Goal: Information Seeking & Learning: Learn about a topic

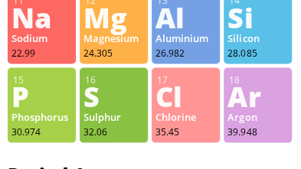
scroll to position [537, 0]
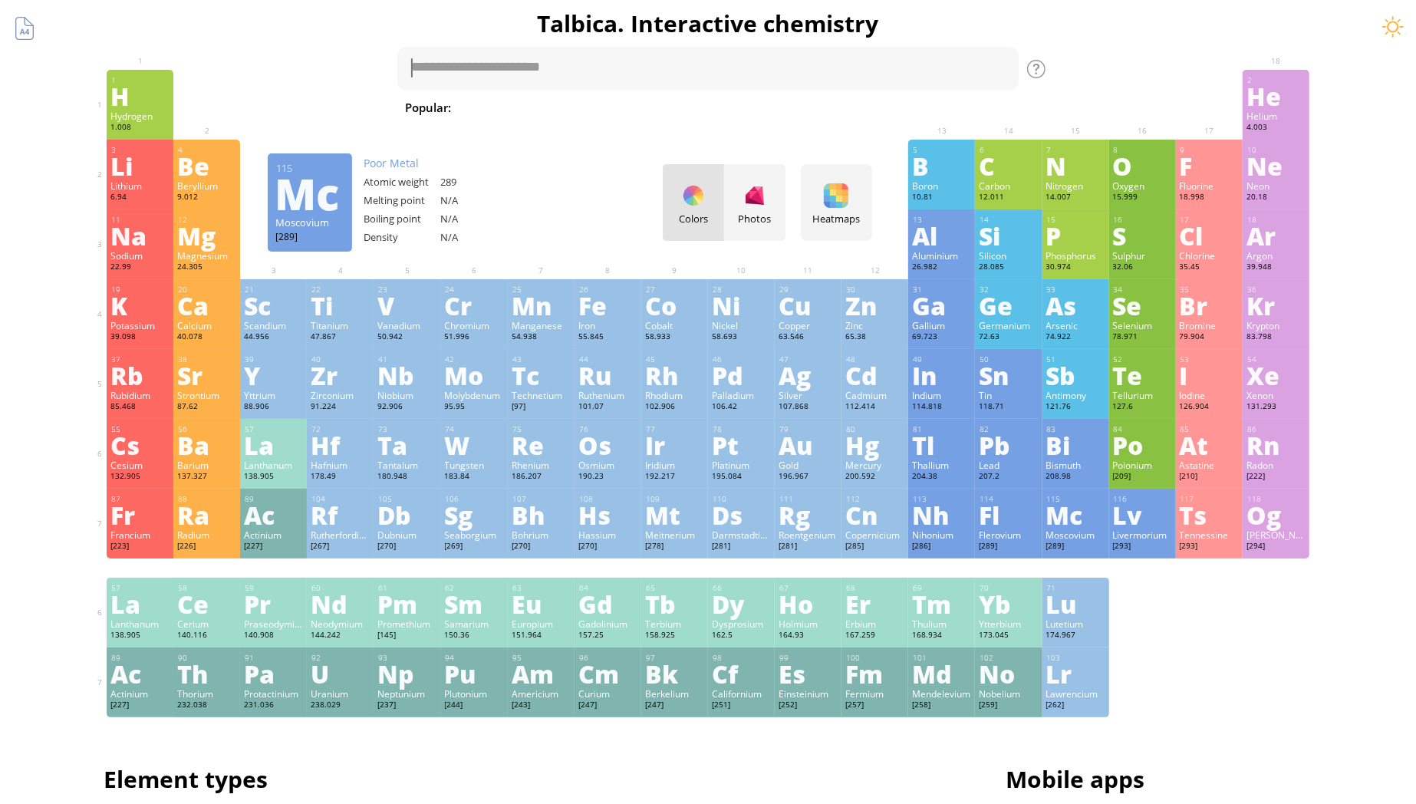
click at [1168, 614] on div "1 H Hydrogen 1.008 −1, +1 −1, +1 -259.14 °C -252.87 °C 0.0899 g/l 1s 1 2 He Hel…" at bounding box center [708, 393] width 1203 height 647
click at [701, 202] on div "Colors Photos" at bounding box center [724, 202] width 123 height 77
click at [694, 193] on div "Colors Photos" at bounding box center [724, 202] width 123 height 77
click at [693, 198] on div "Colors Photos" at bounding box center [724, 202] width 123 height 77
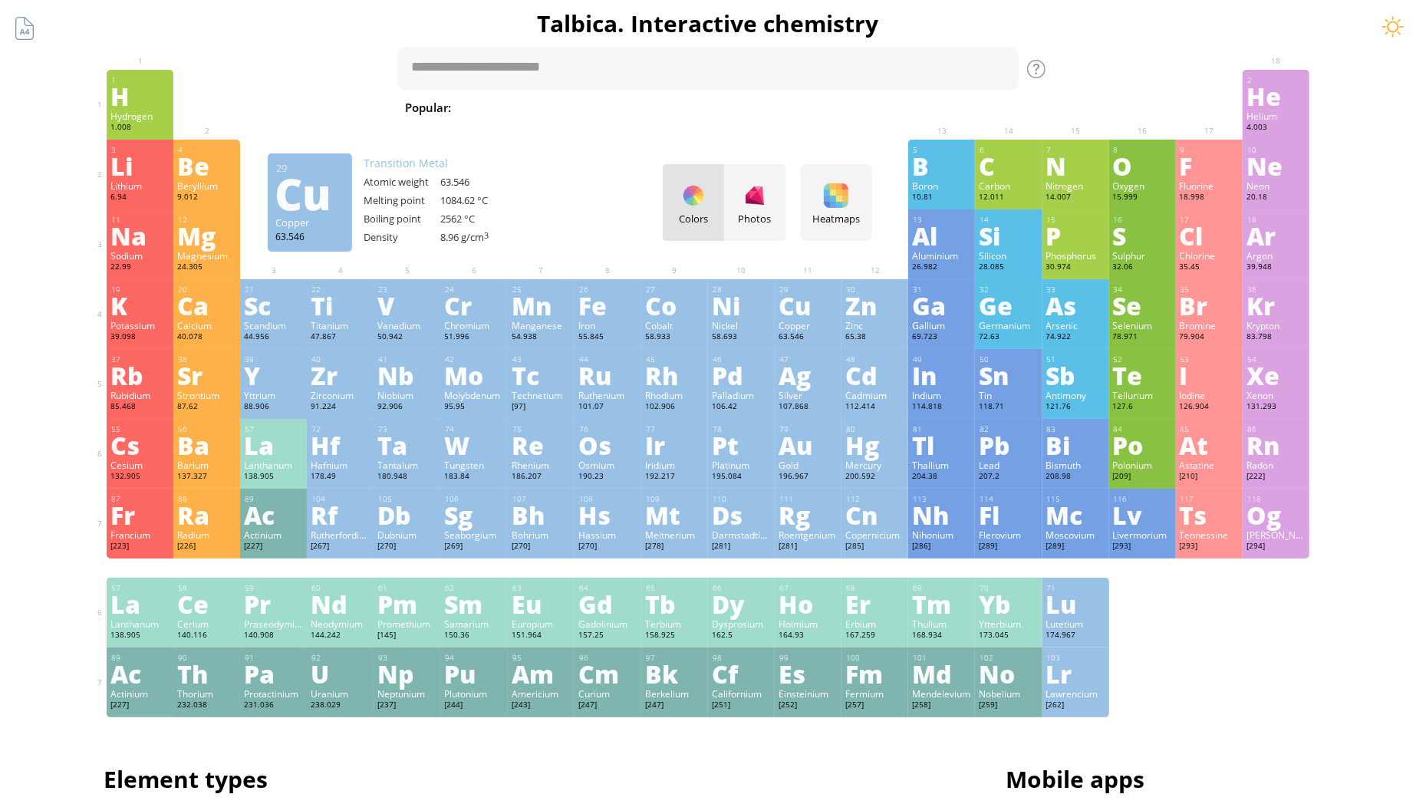
click at [693, 198] on div "Colors Photos" at bounding box center [724, 202] width 123 height 77
click at [761, 196] on div at bounding box center [754, 195] width 25 height 25
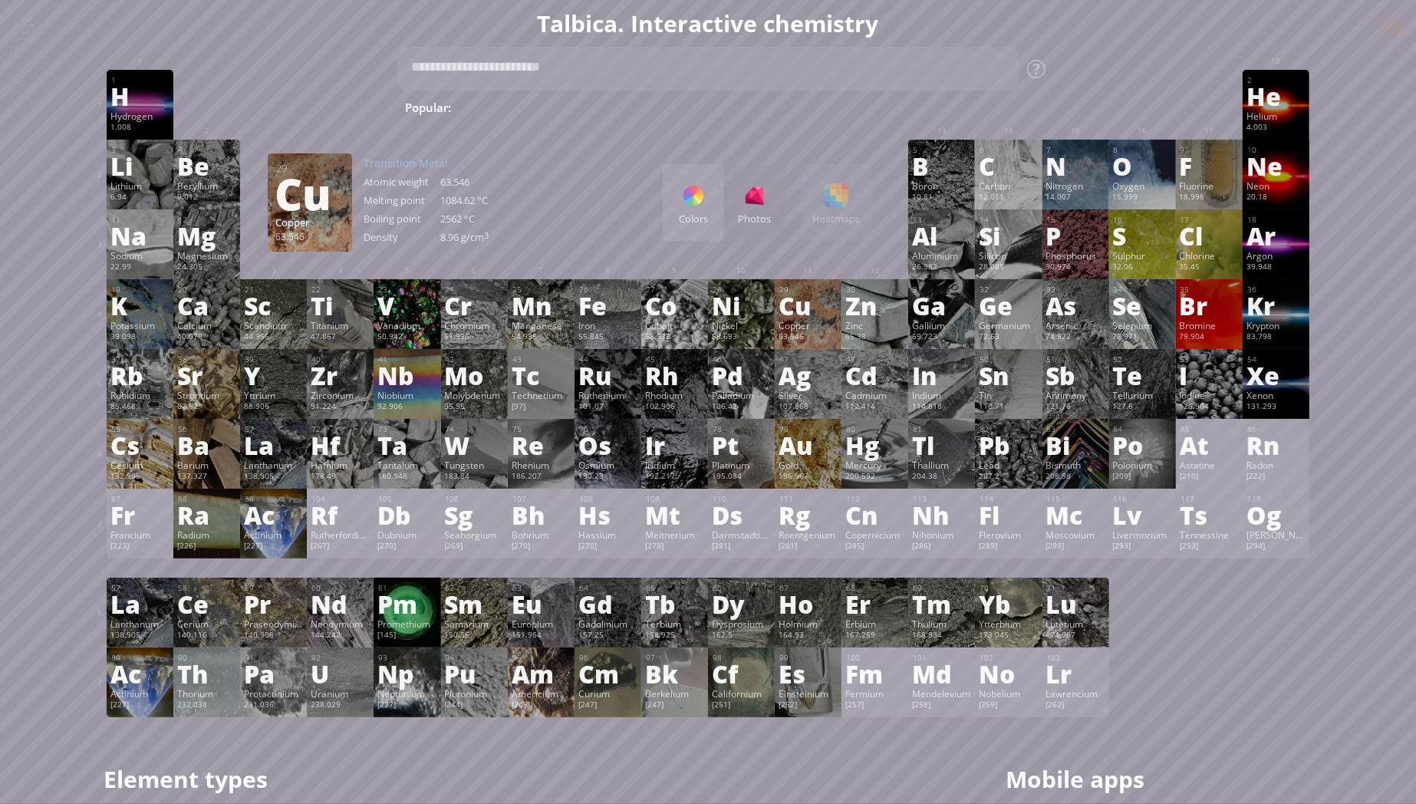
click at [691, 203] on div at bounding box center [693, 195] width 25 height 25
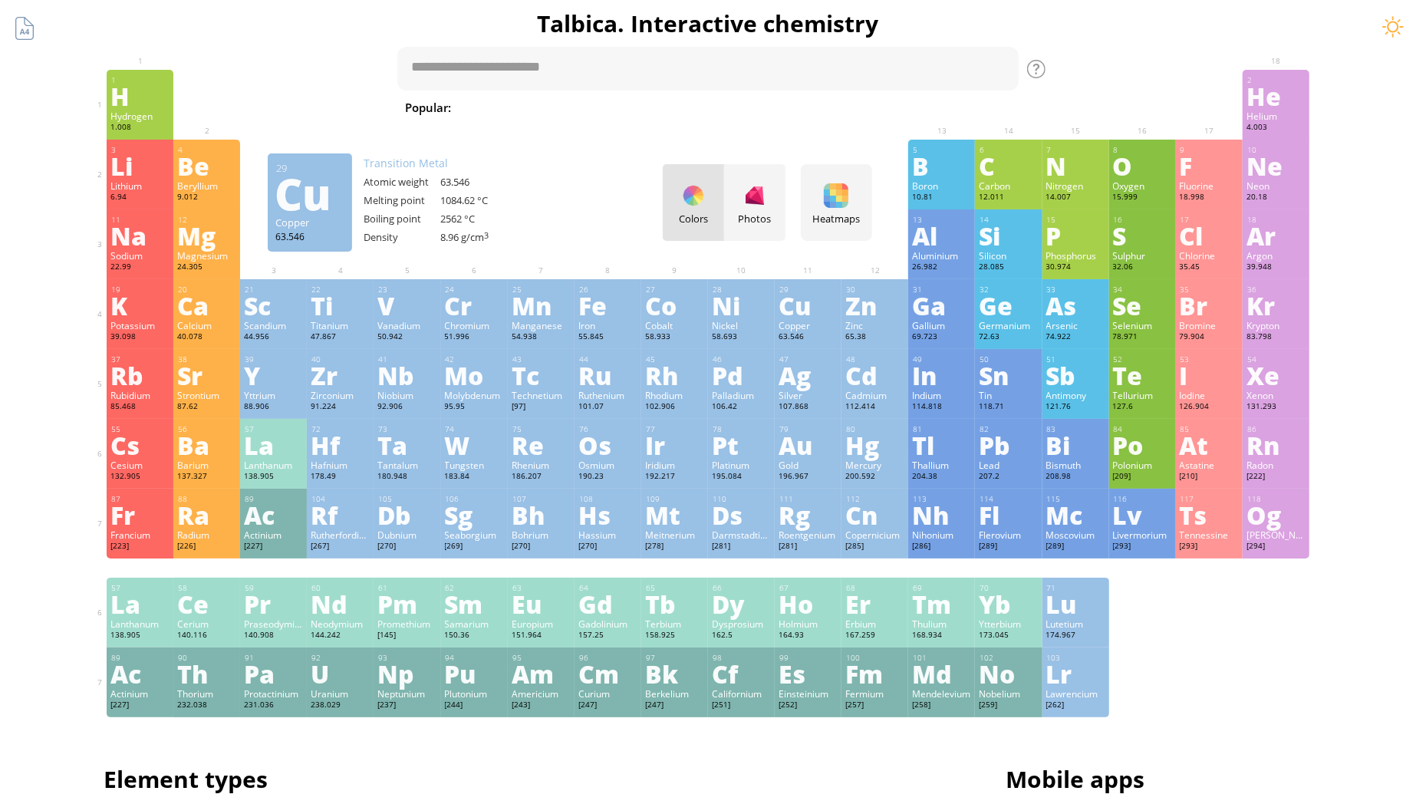
click at [696, 196] on div "Colors Photos" at bounding box center [724, 202] width 123 height 77
click at [698, 206] on div "Colors Photos" at bounding box center [724, 202] width 123 height 77
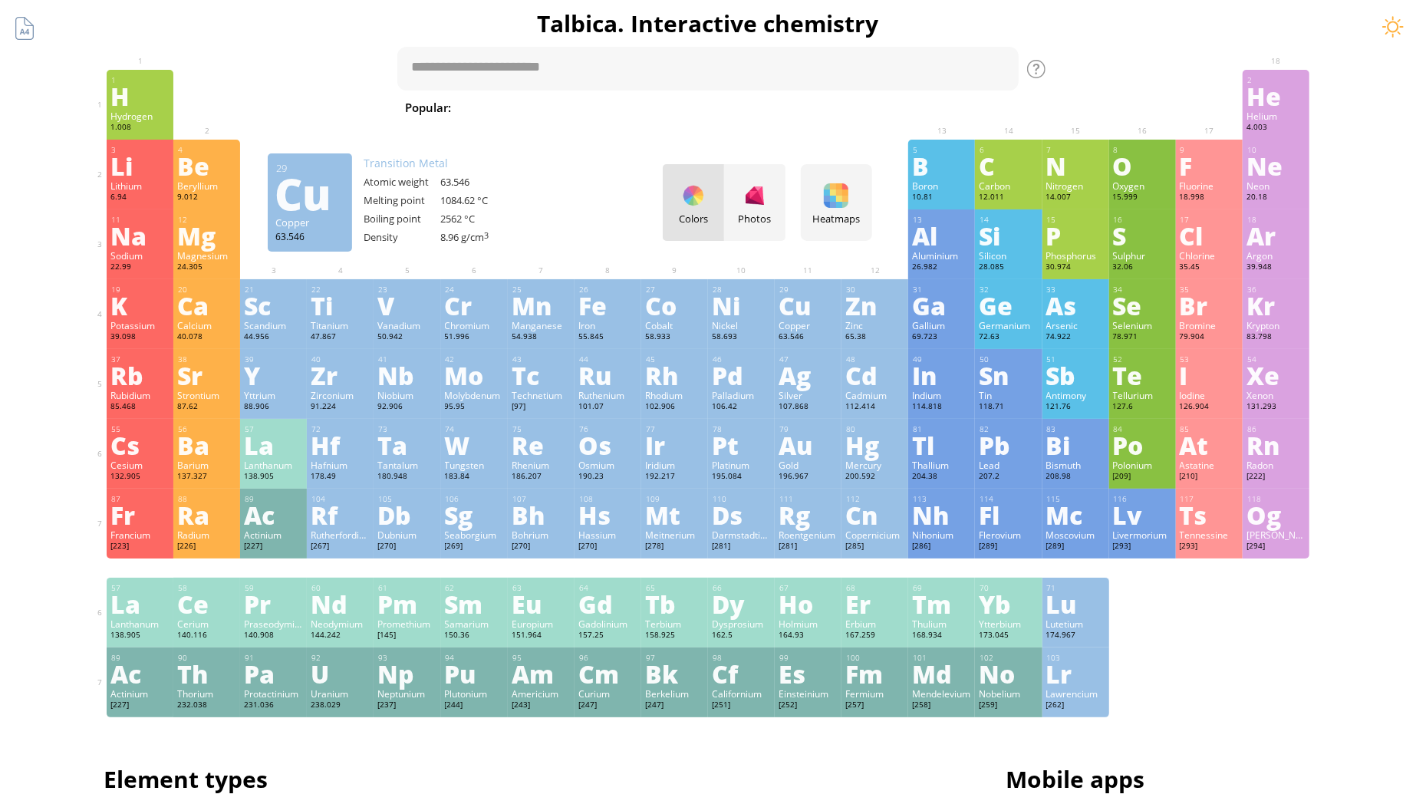
click at [698, 206] on div "Colors Photos" at bounding box center [724, 202] width 123 height 77
click at [773, 202] on div "Photos" at bounding box center [754, 202] width 61 height 77
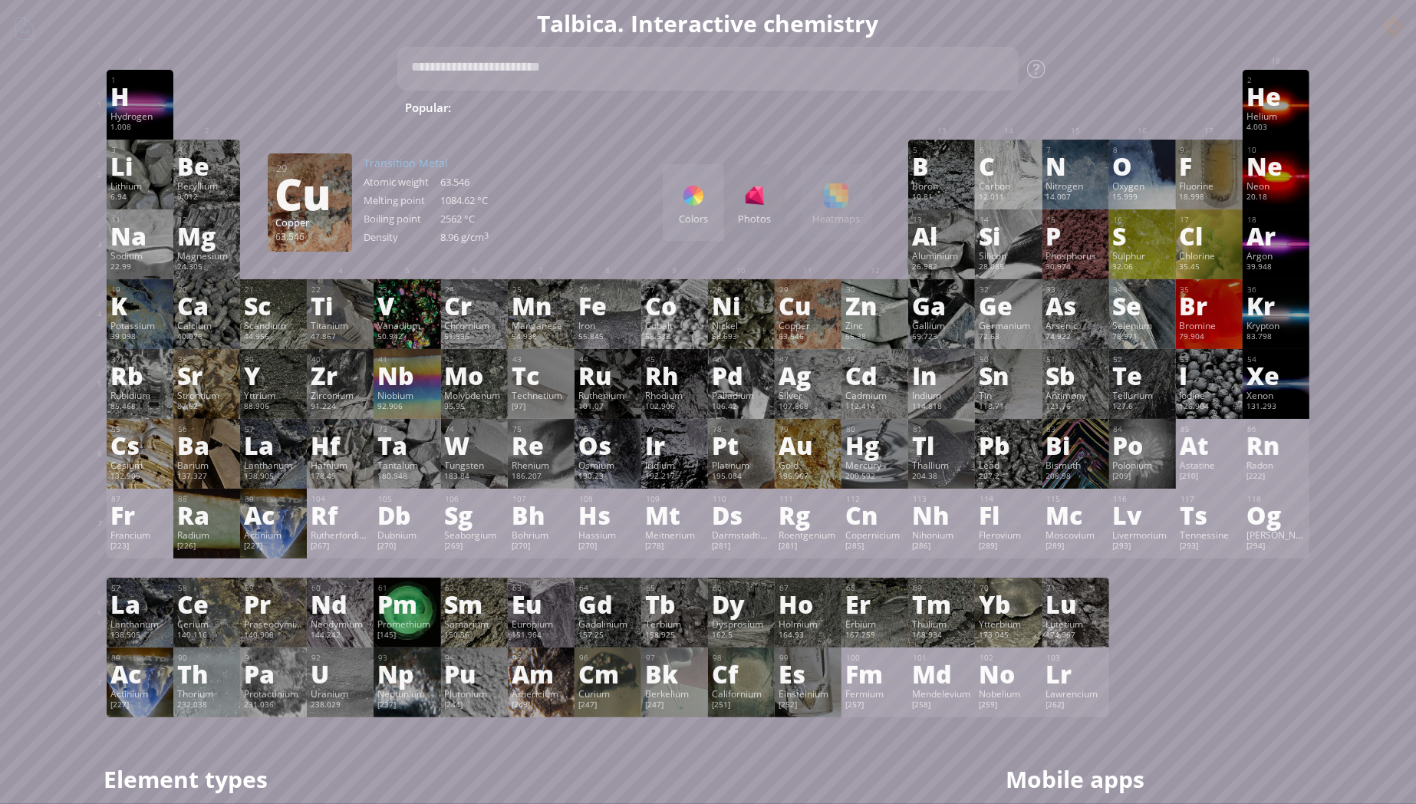
click at [548, 67] on textarea at bounding box center [707, 69] width 621 height 44
click at [812, 457] on div "Au" at bounding box center [807, 445] width 59 height 25
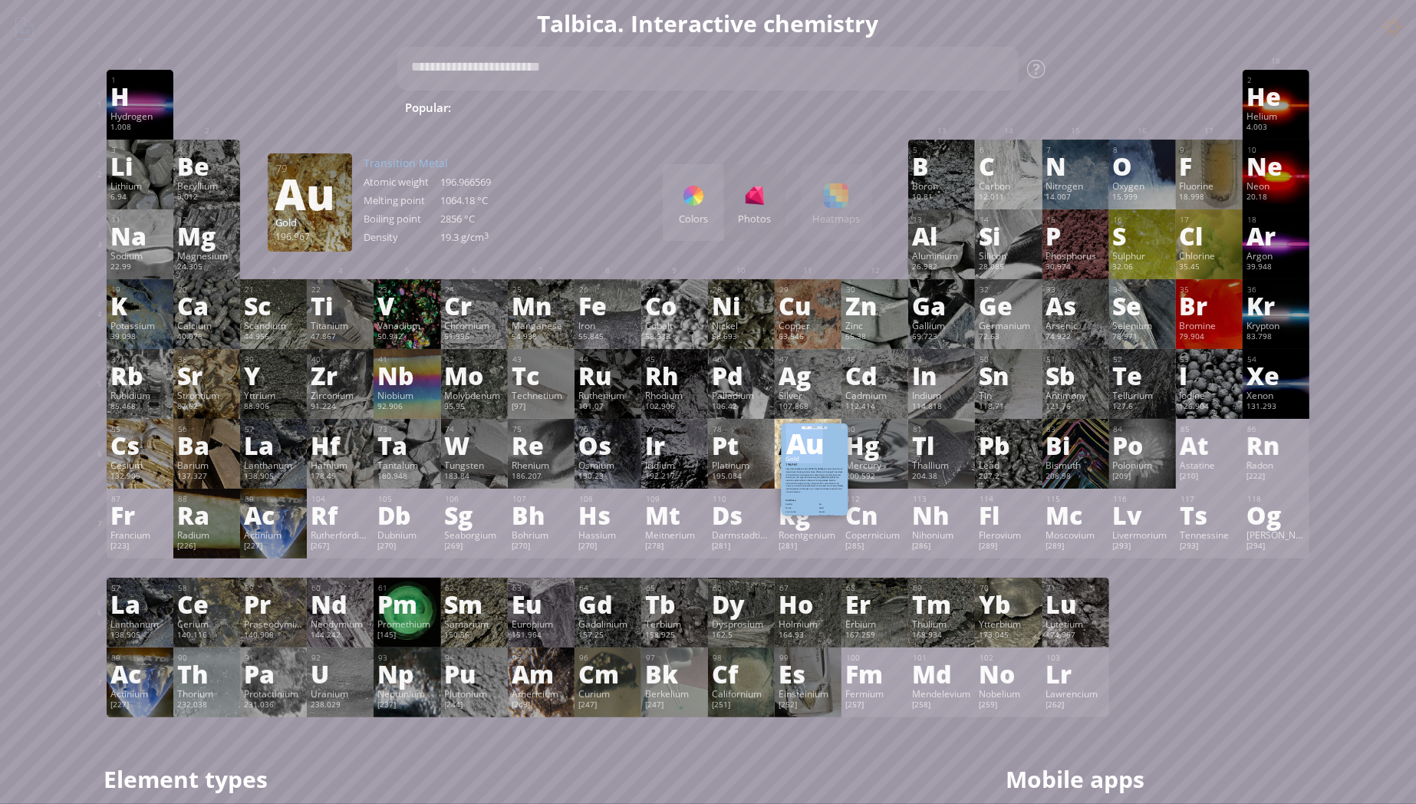
click at [812, 457] on div "Au" at bounding box center [815, 443] width 67 height 28
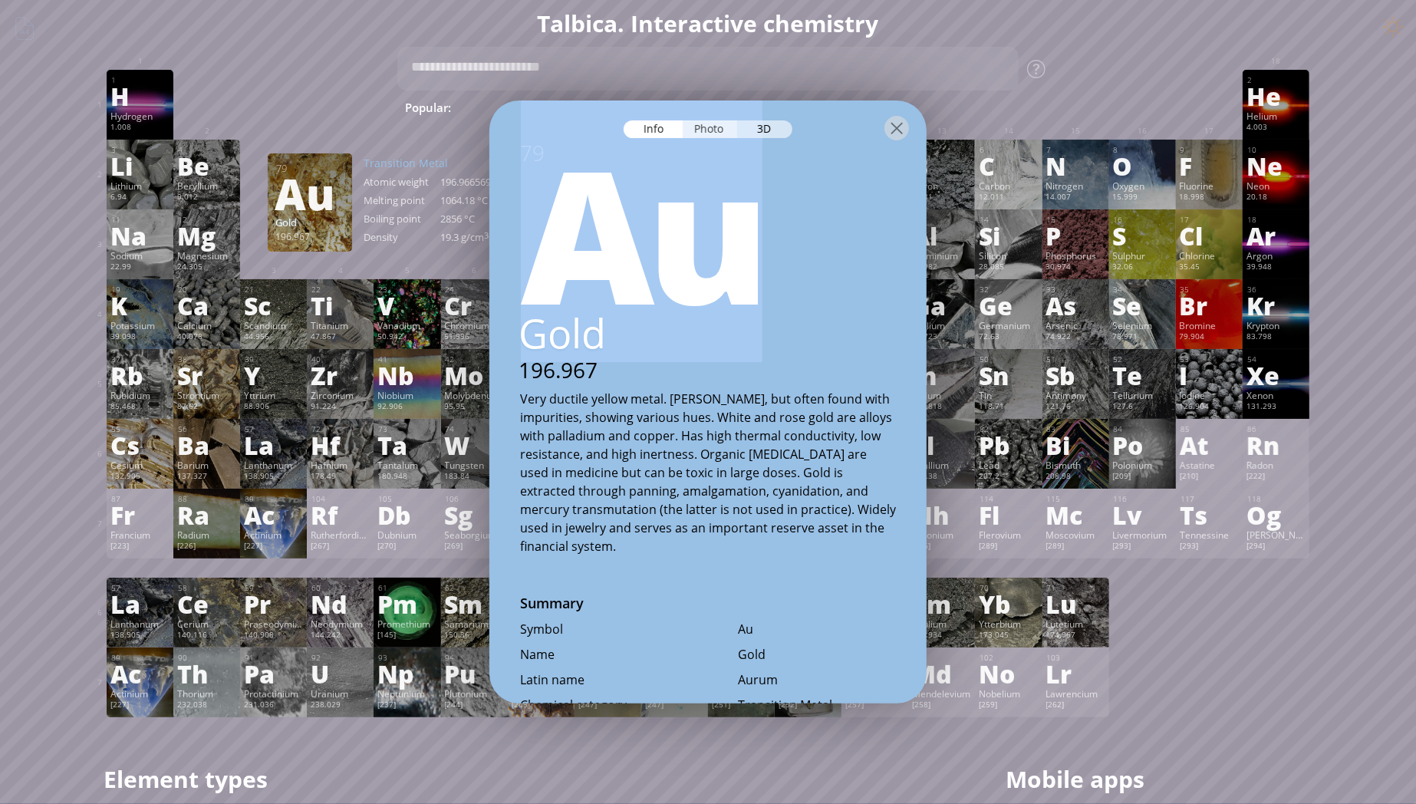
click at [709, 129] on div "Photo" at bounding box center [710, 129] width 55 height 18
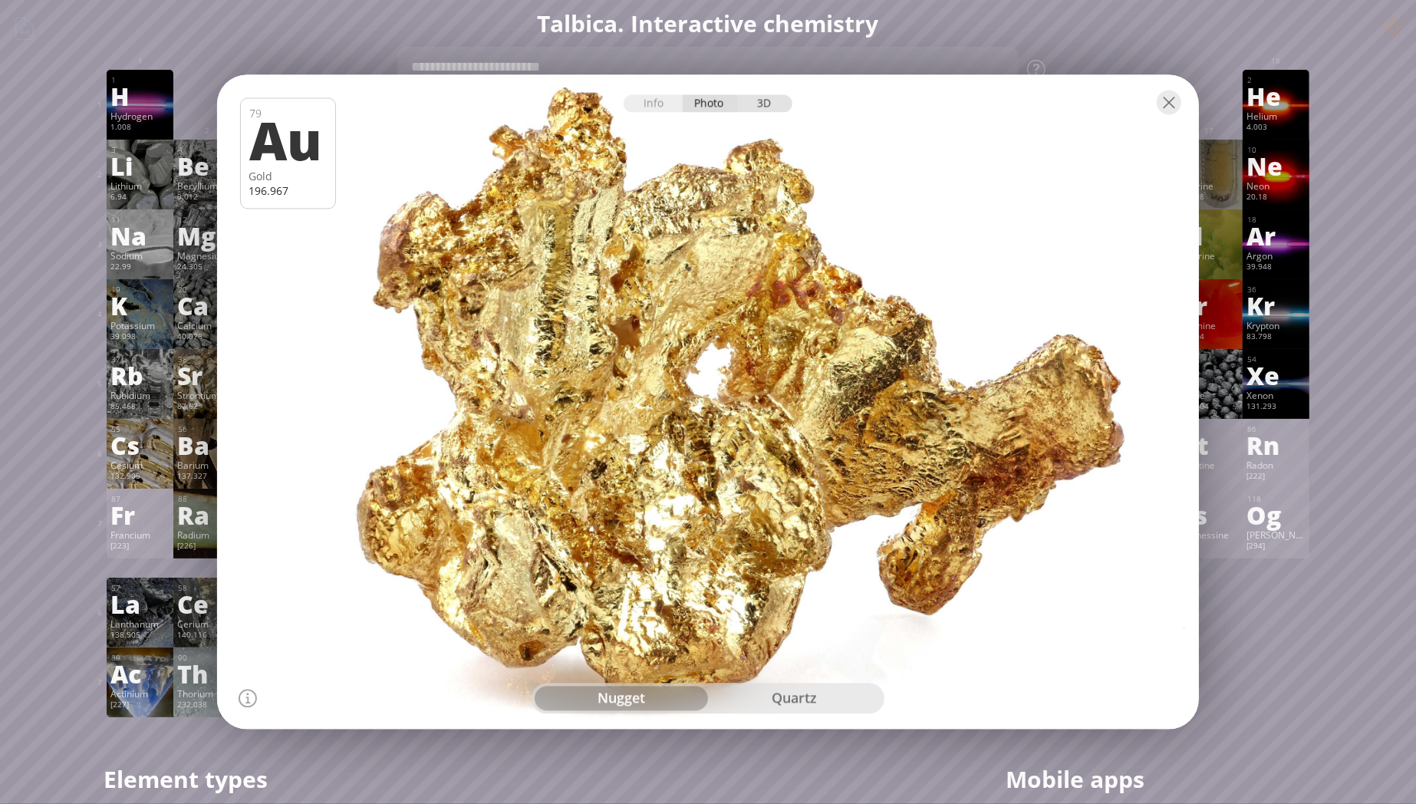
click at [761, 104] on div "3D" at bounding box center [764, 104] width 55 height 18
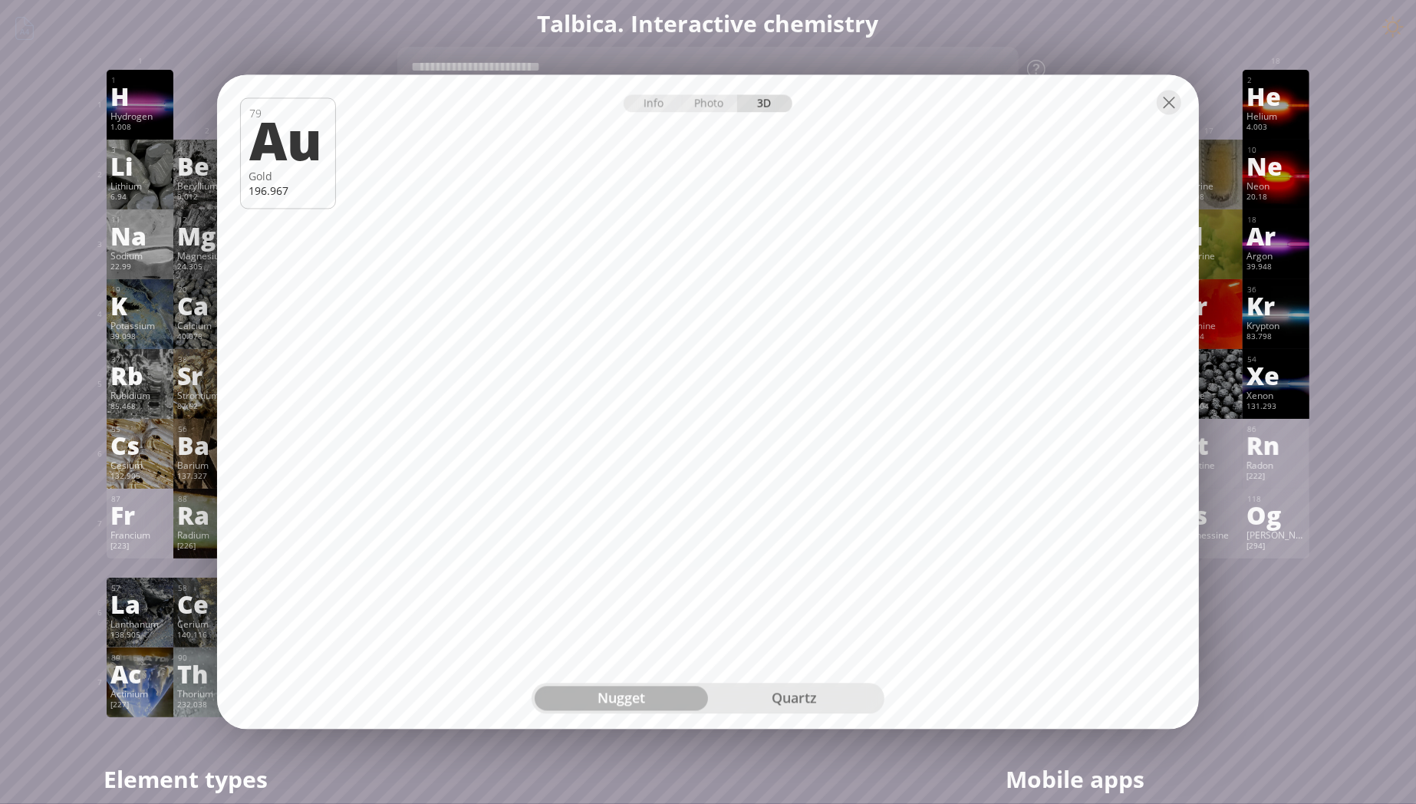
click at [799, 699] on div "quartz" at bounding box center [794, 698] width 173 height 25
click at [1165, 104] on div at bounding box center [1169, 103] width 25 height 25
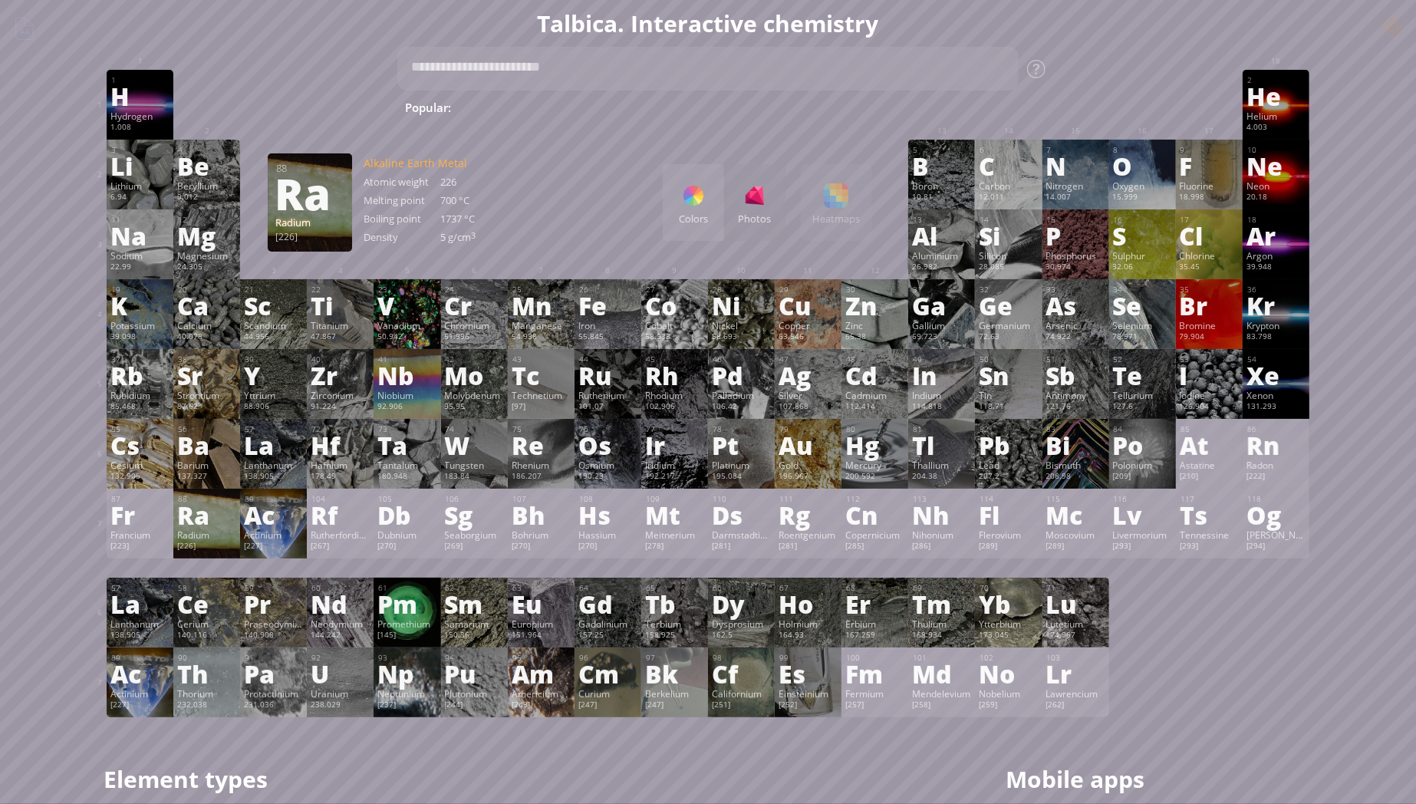
click at [215, 535] on div "Radium" at bounding box center [206, 534] width 59 height 12
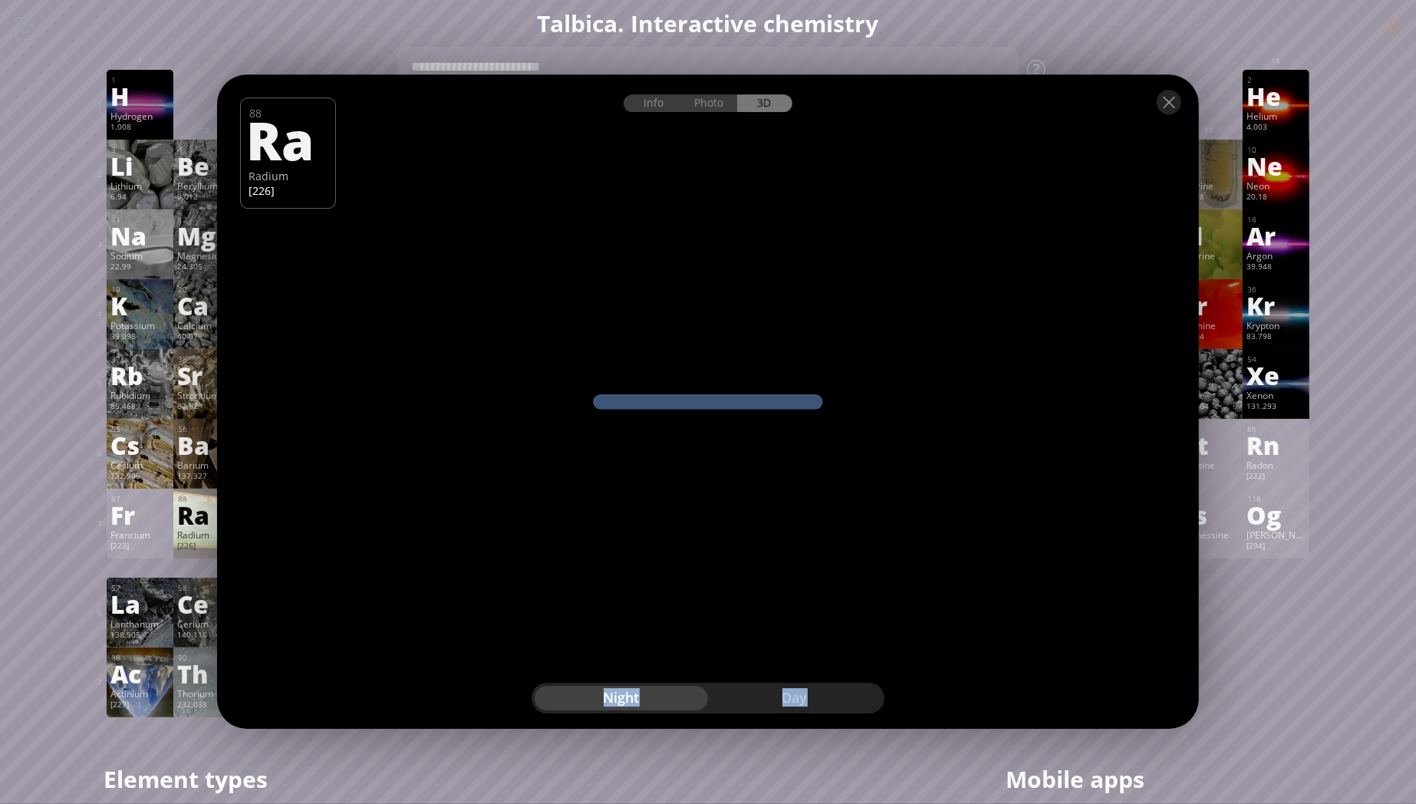
click at [708, 686] on div "Day" at bounding box center [794, 698] width 173 height 25
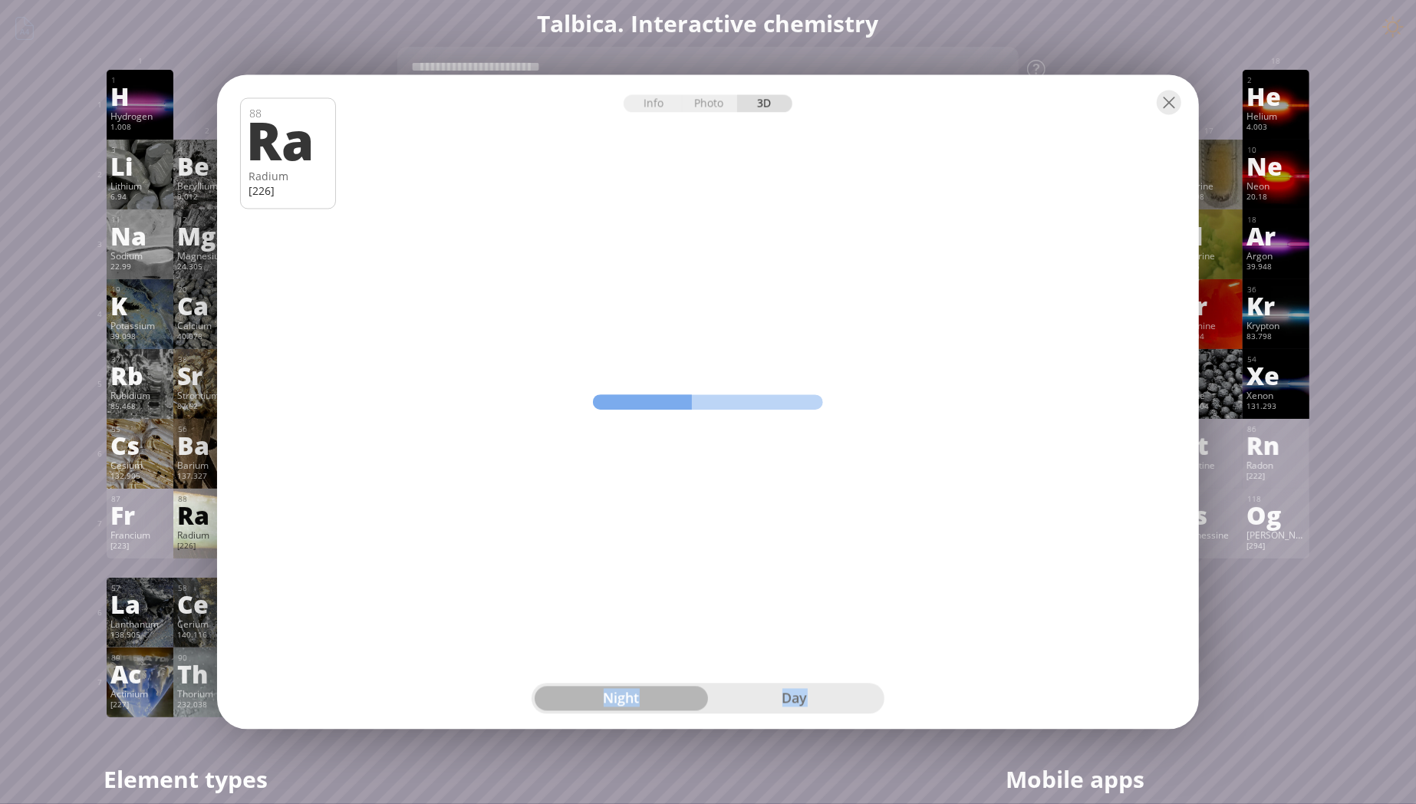
click at [518, 482] on div "Info Photo 3D Info Photo 3D 88 Ra Radium [226] Native nugget of gold from [GEOG…" at bounding box center [708, 402] width 982 height 654
click at [699, 104] on div "Photo" at bounding box center [710, 104] width 55 height 18
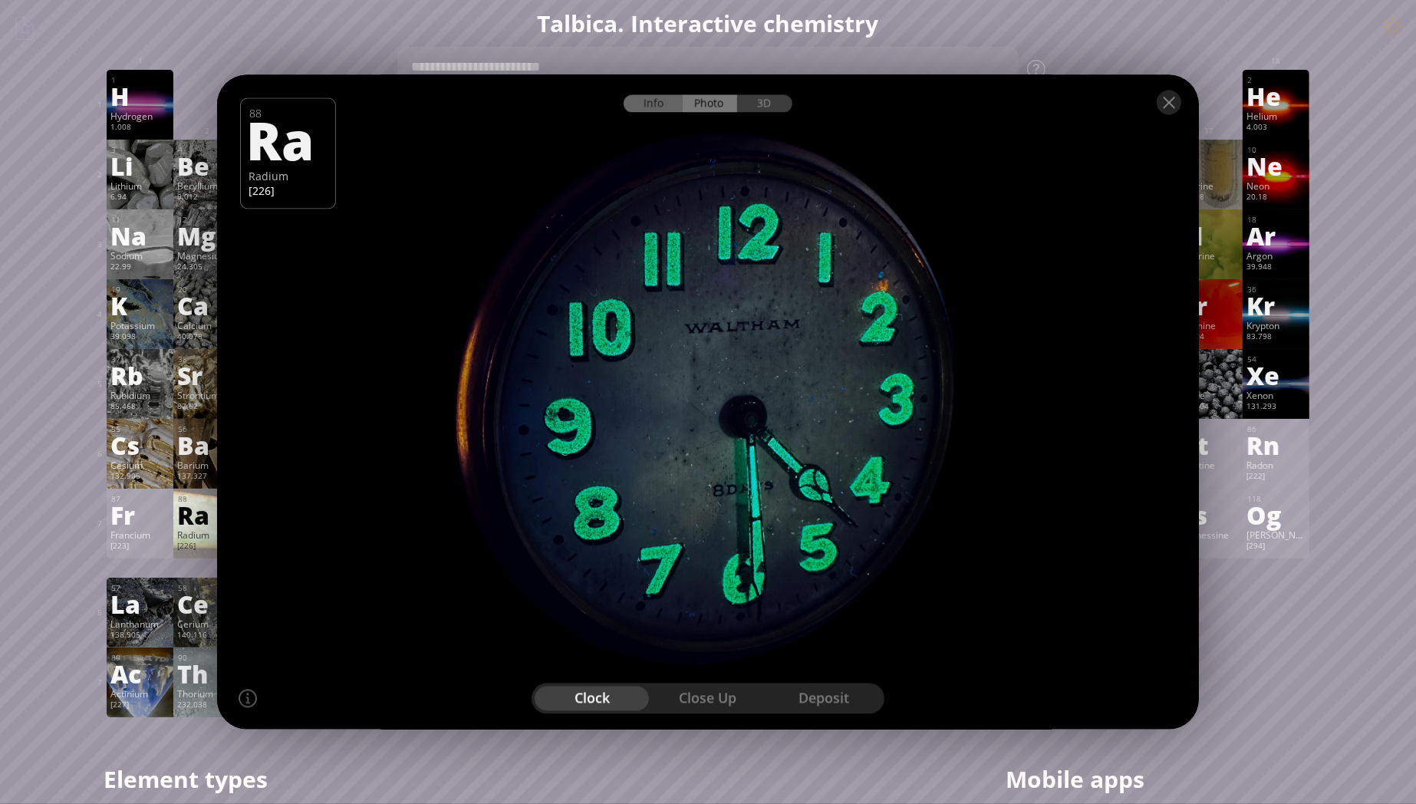
click at [653, 98] on div "Info" at bounding box center [653, 104] width 59 height 18
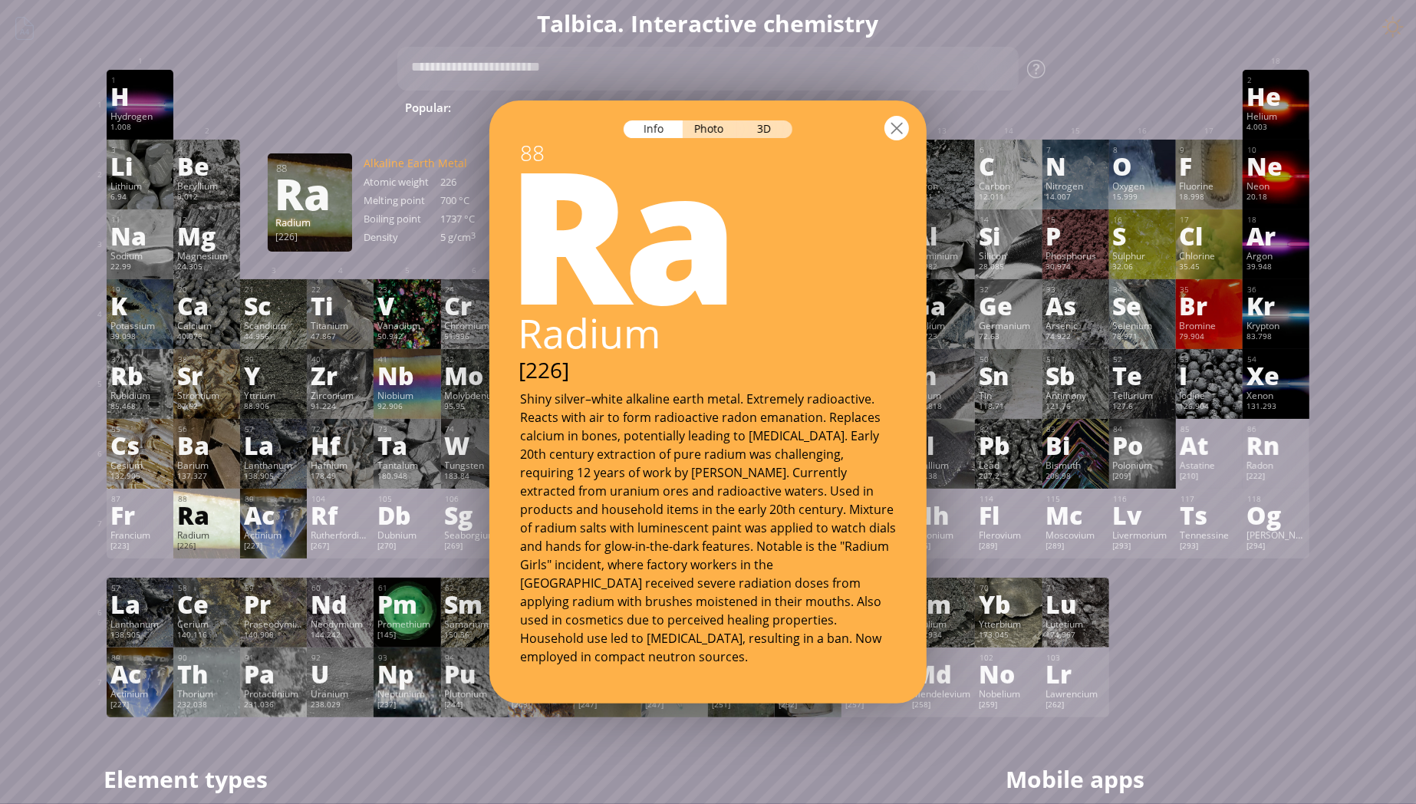
click at [900, 129] on div at bounding box center [896, 128] width 25 height 25
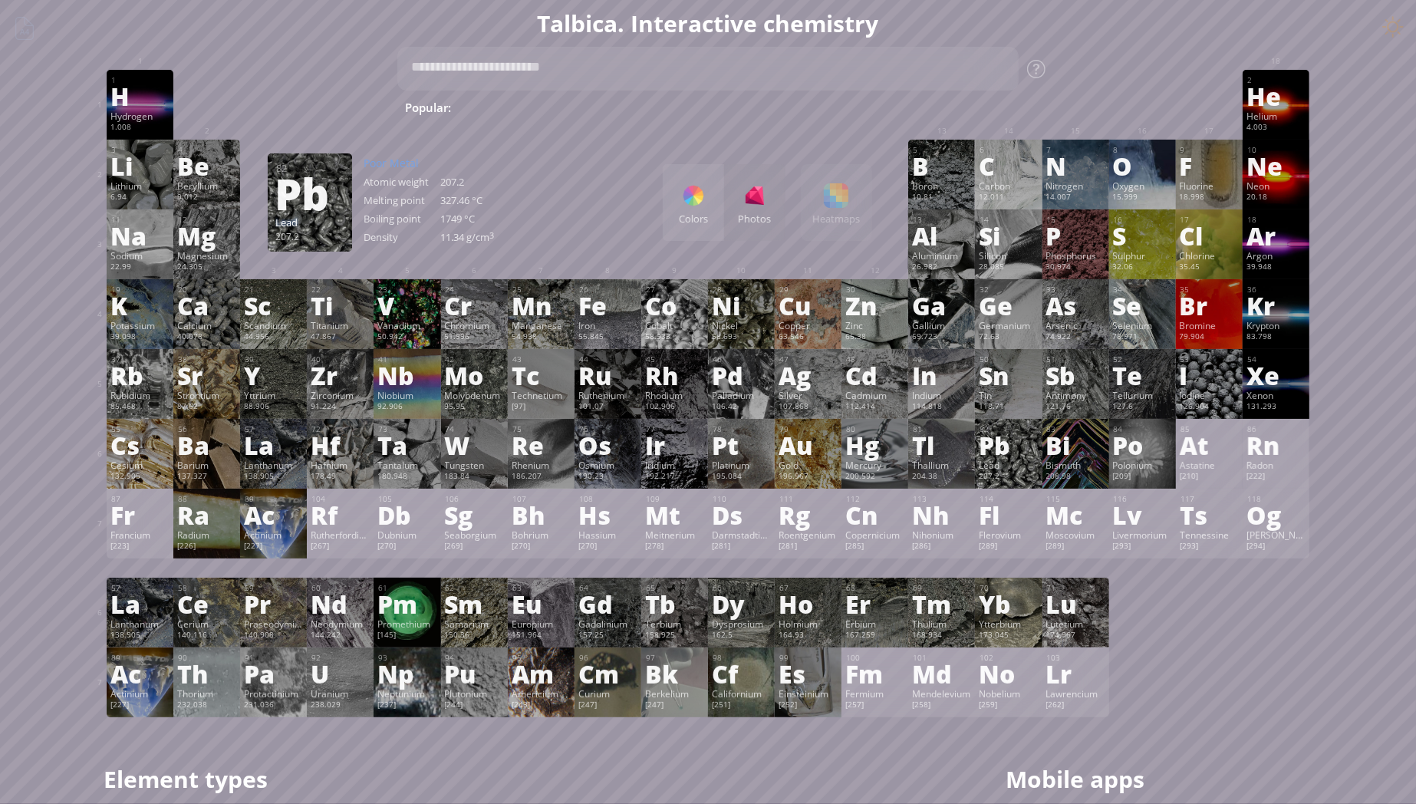
click at [1007, 457] on div "Pb" at bounding box center [1008, 445] width 59 height 25
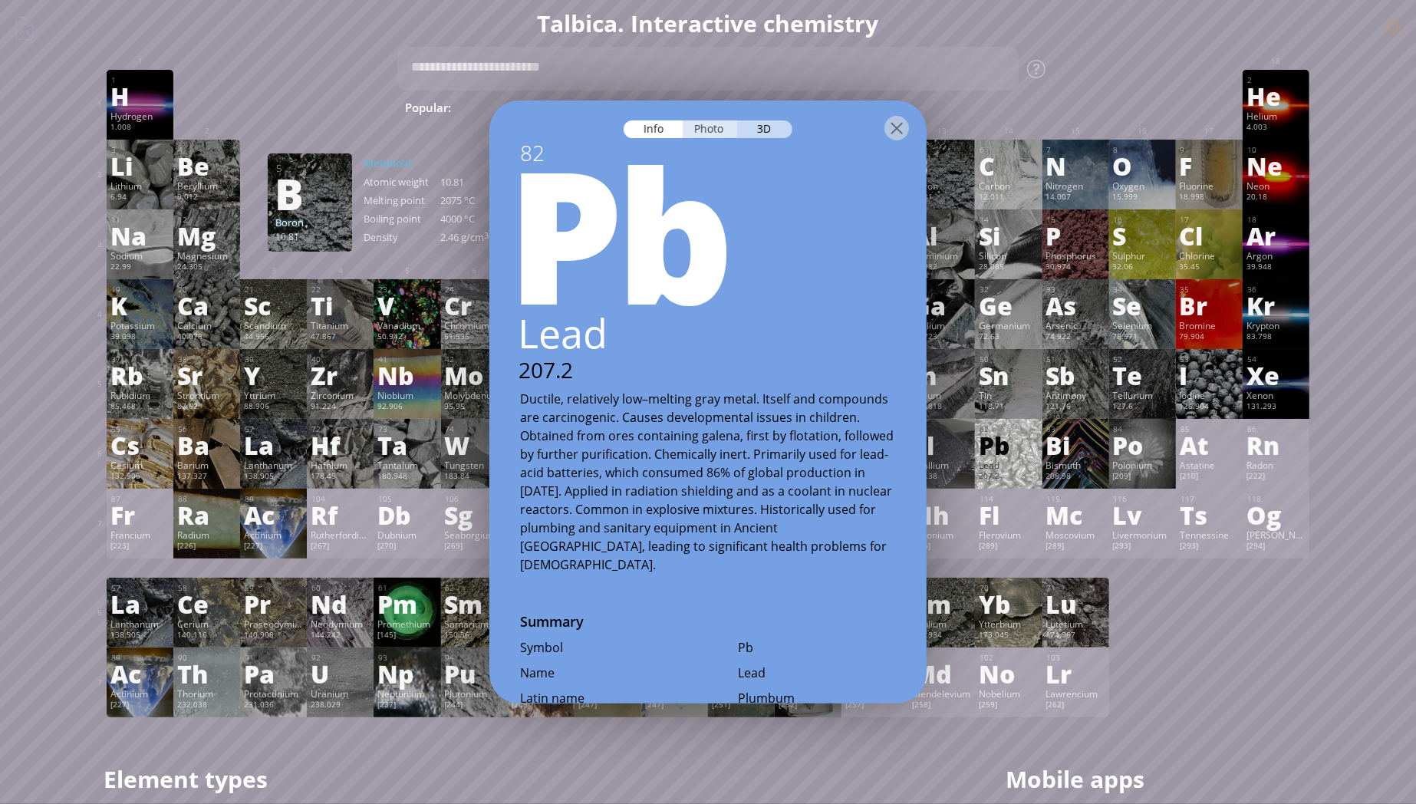
click at [703, 132] on div "Photo" at bounding box center [710, 129] width 55 height 18
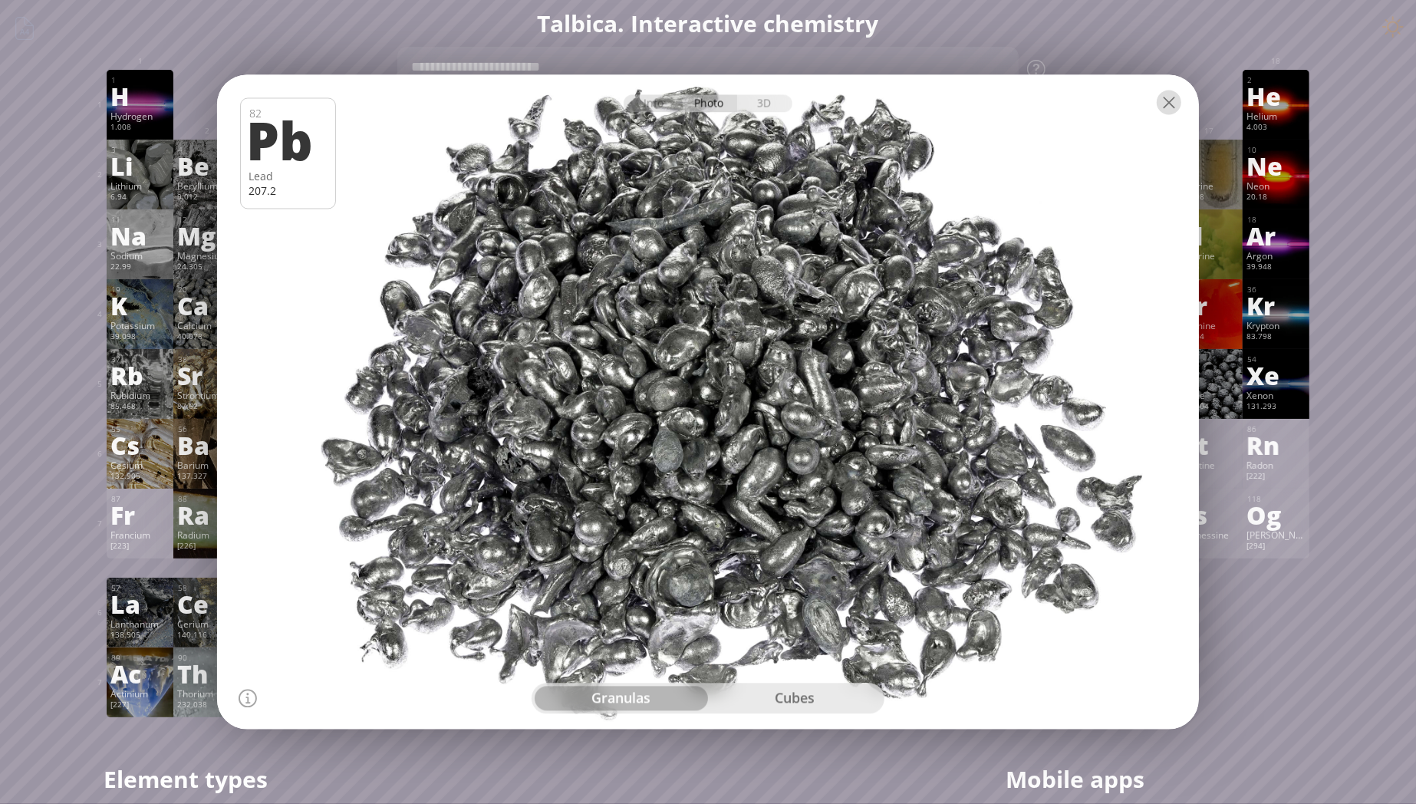
click at [1165, 103] on div at bounding box center [1169, 103] width 25 height 25
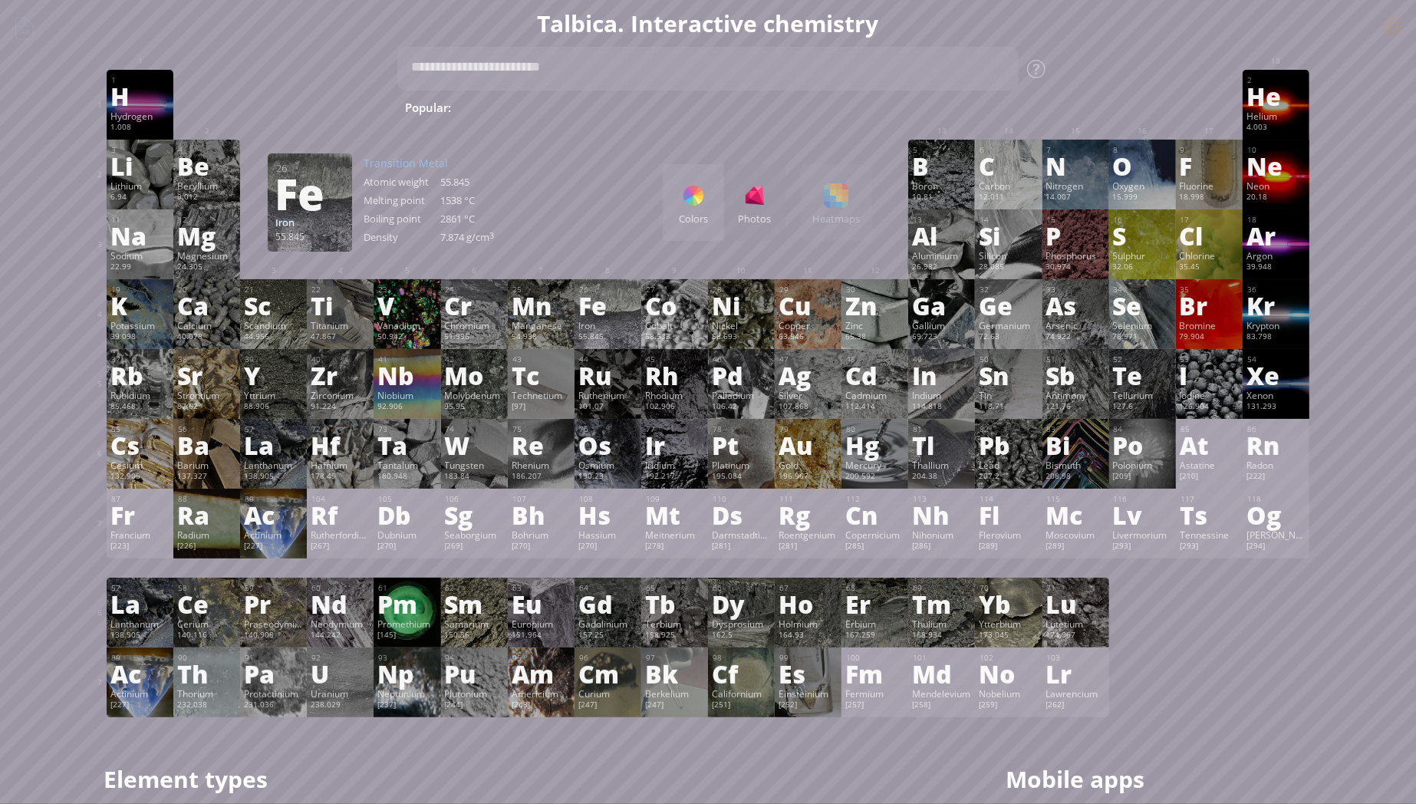
click at [611, 316] on div "Fe" at bounding box center [607, 305] width 59 height 25
click at [0, 0] on div at bounding box center [0, 0] width 0 height 0
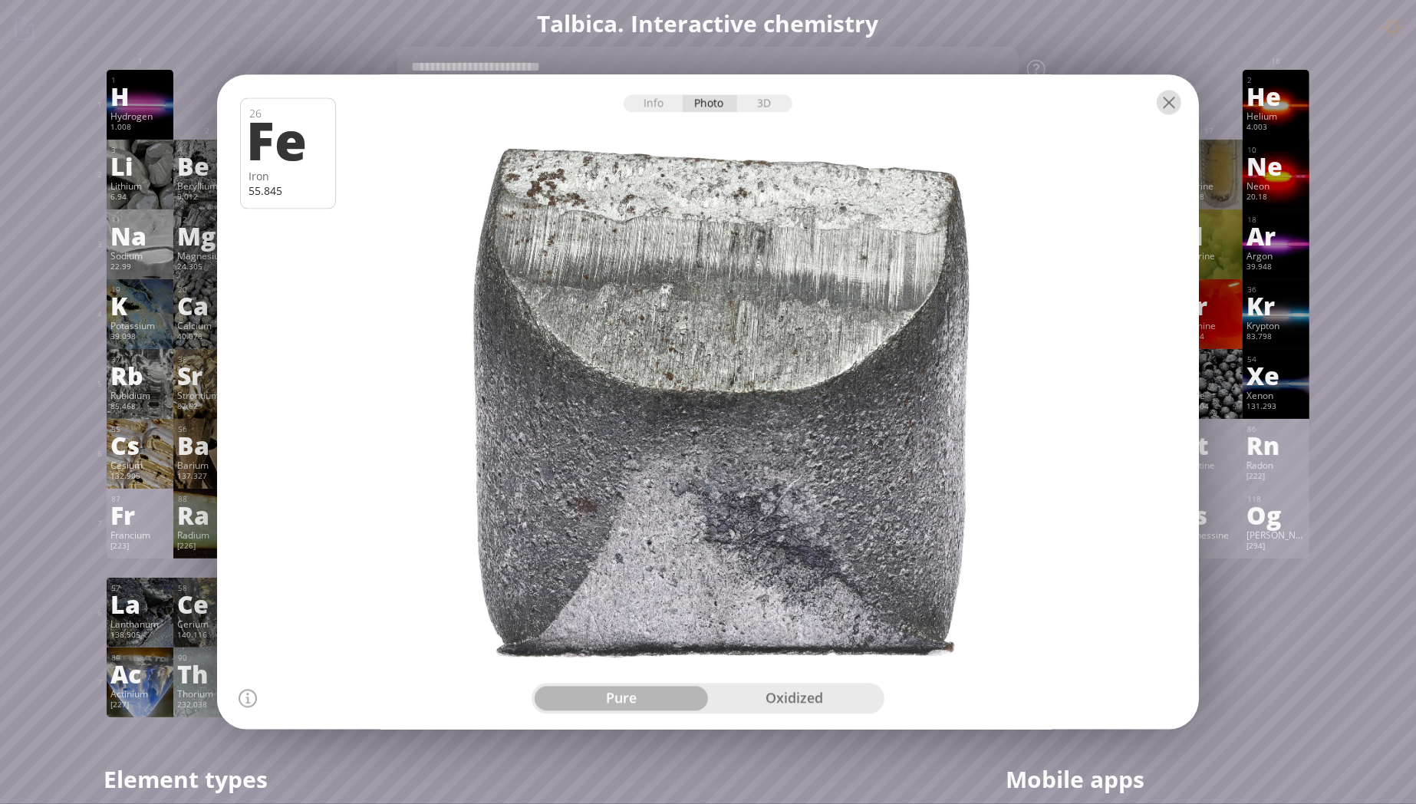
click at [1172, 99] on div at bounding box center [1169, 103] width 25 height 25
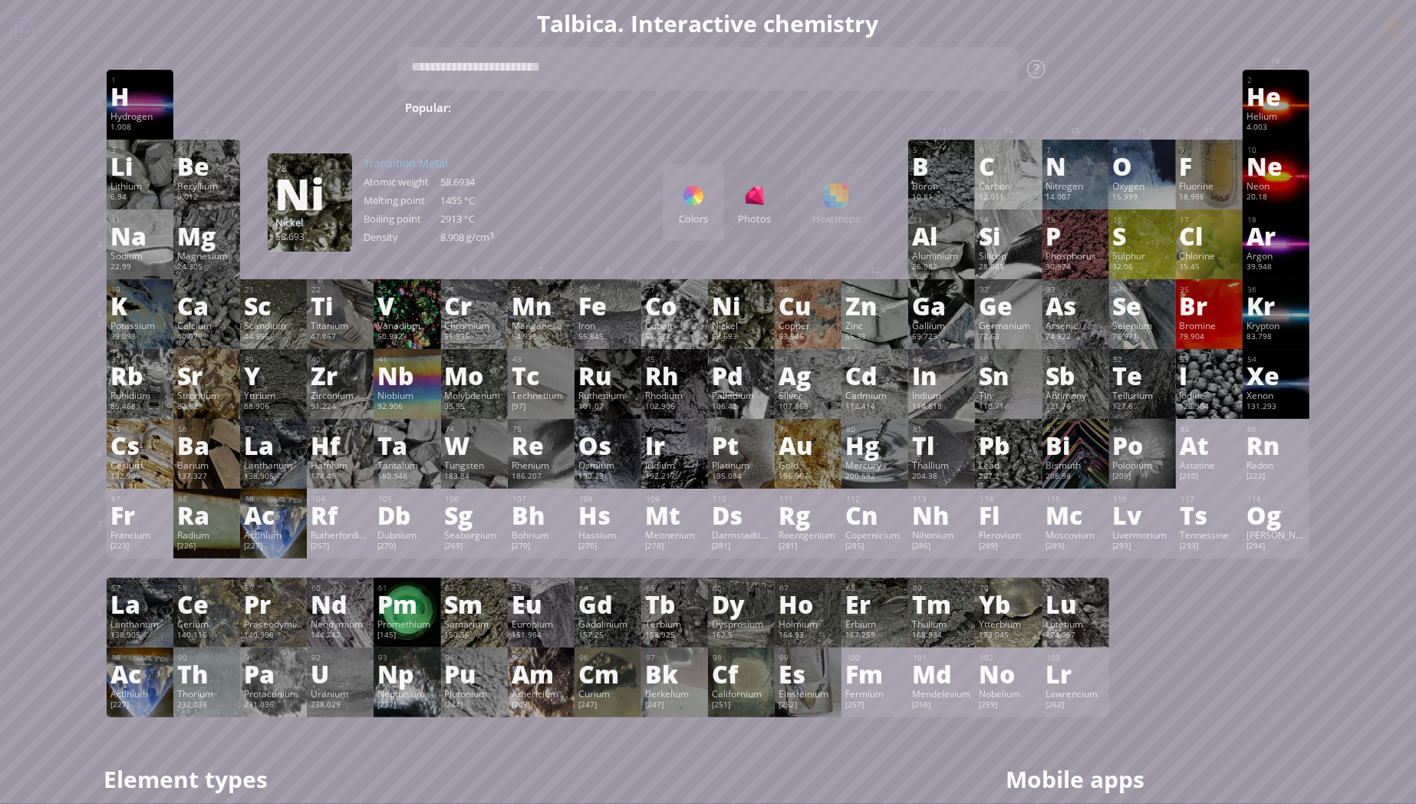
click at [674, 261] on div "11 Na Sodium 22.99 −1, 0, +1 −1, 0, +1 97.72 °C 883 °C 0.968 g/cm 3 [Ne]3s 1 12…" at bounding box center [708, 244] width 1203 height 70
click at [1381, 346] on div "Summary Molecular formula Molecular weight Exact mass Monoisotopic mass Classif…" at bounding box center [708, 650] width 1416 height 1300
click at [1199, 652] on div "1 H Hydrogen 1.008 −1, +1 −1, +1 -259.14 °C -252.87 °C 0.0899 g/l 1s 1 2 He Hel…" at bounding box center [708, 393] width 1203 height 647
click at [456, 64] on textarea at bounding box center [707, 69] width 621 height 44
click at [612, 169] on div "3 [PERSON_NAME] 6.94 −1, +1 −1, +1 180.54 °C 1342 °C 0.535 g/cm 3 [He]2s 1 4 Be…" at bounding box center [708, 175] width 1203 height 70
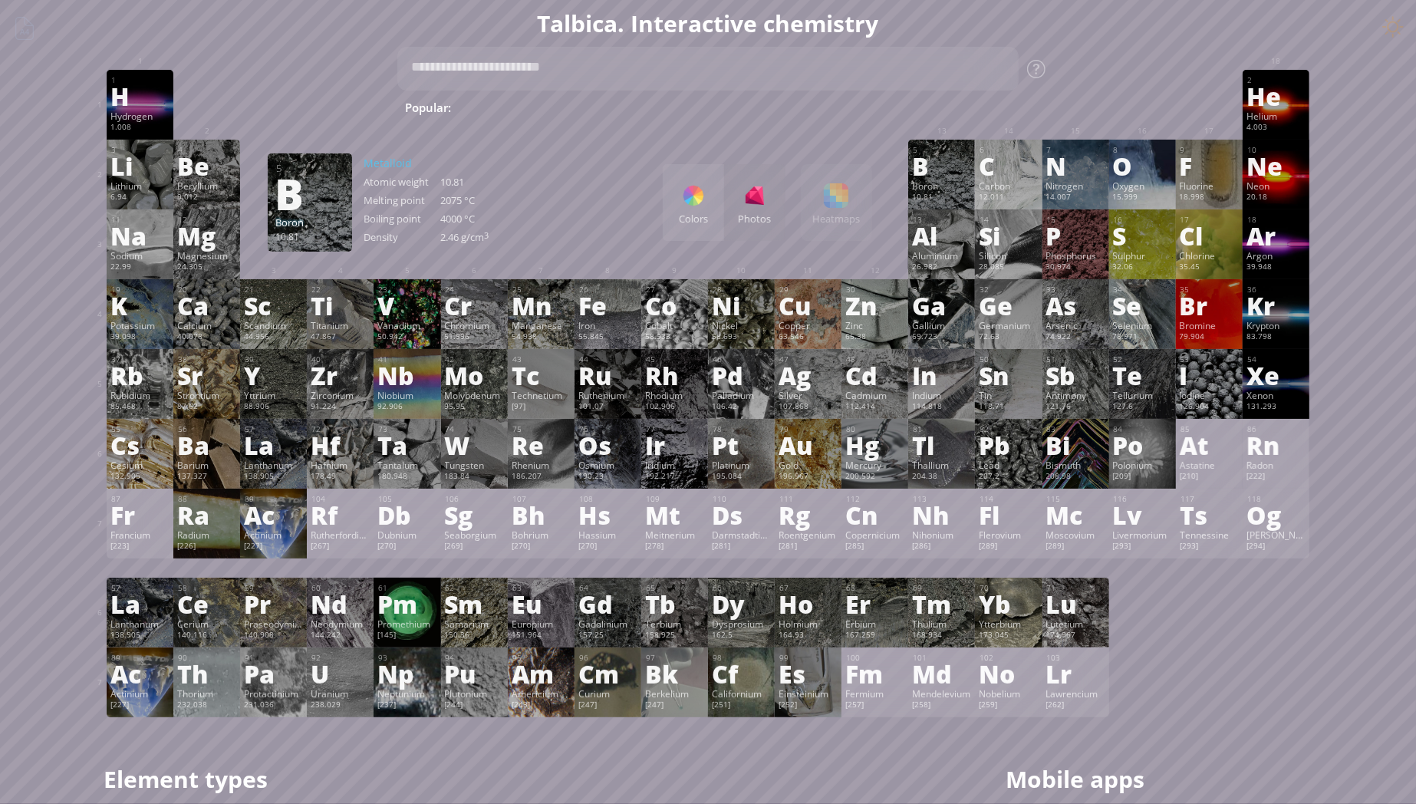
click at [645, 110] on sub "2" at bounding box center [647, 112] width 5 height 10
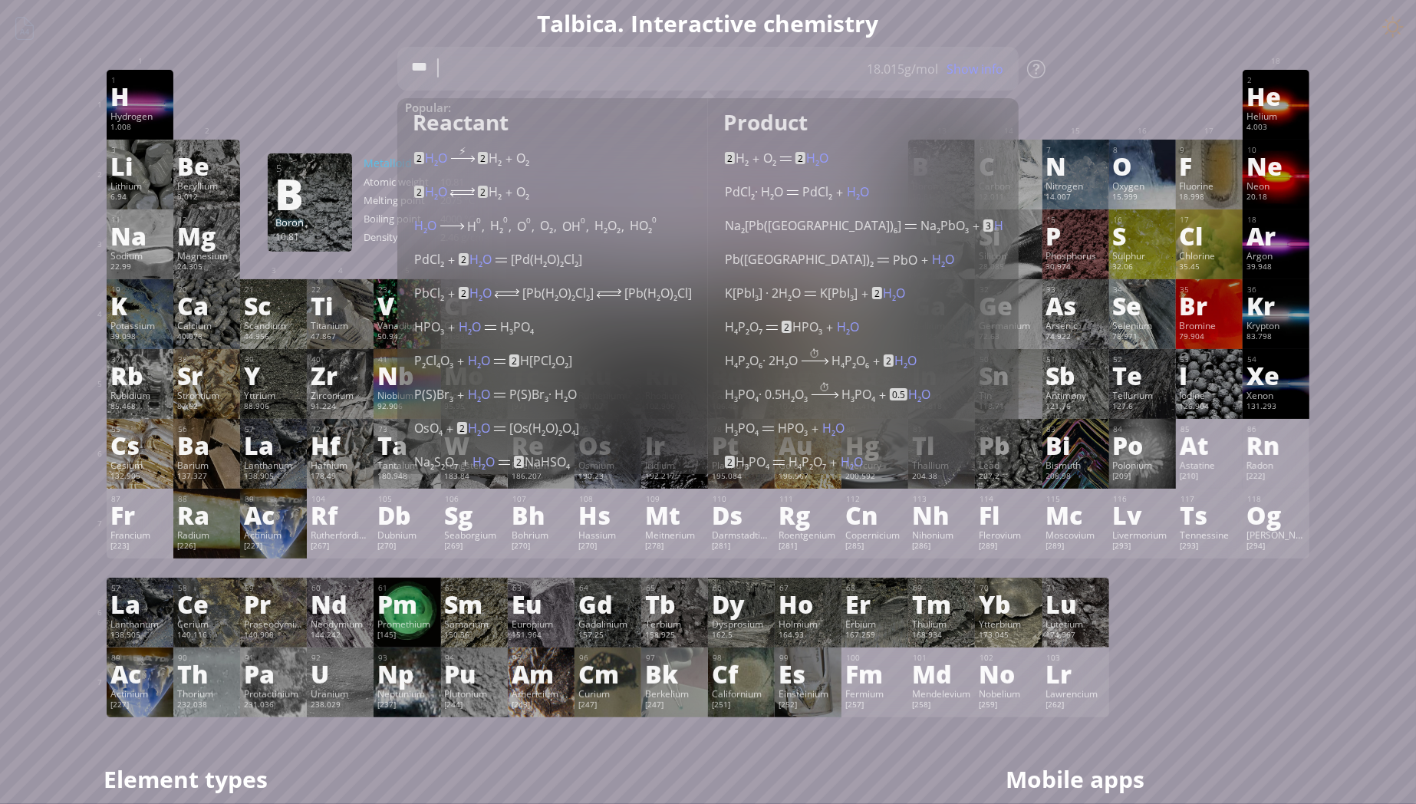
click at [346, 98] on div "1 H Hydrogen 1.008 −1, +1 −1, +1 -259.14 °C -252.87 °C 0.0899 g/l 1s 1 2 He Hel…" at bounding box center [708, 105] width 1203 height 70
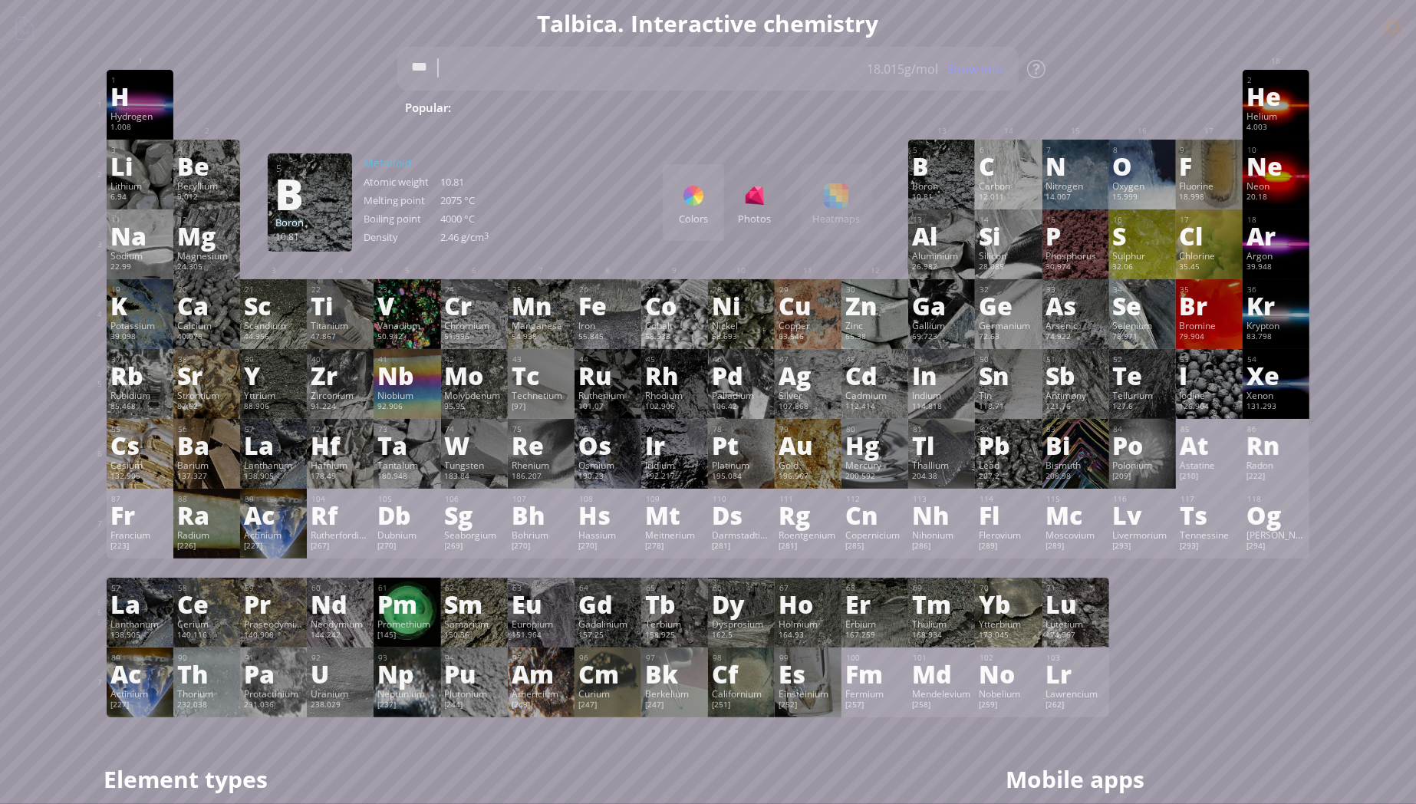
click at [1070, 109] on span "Fe + O 2" at bounding box center [1100, 107] width 60 height 18
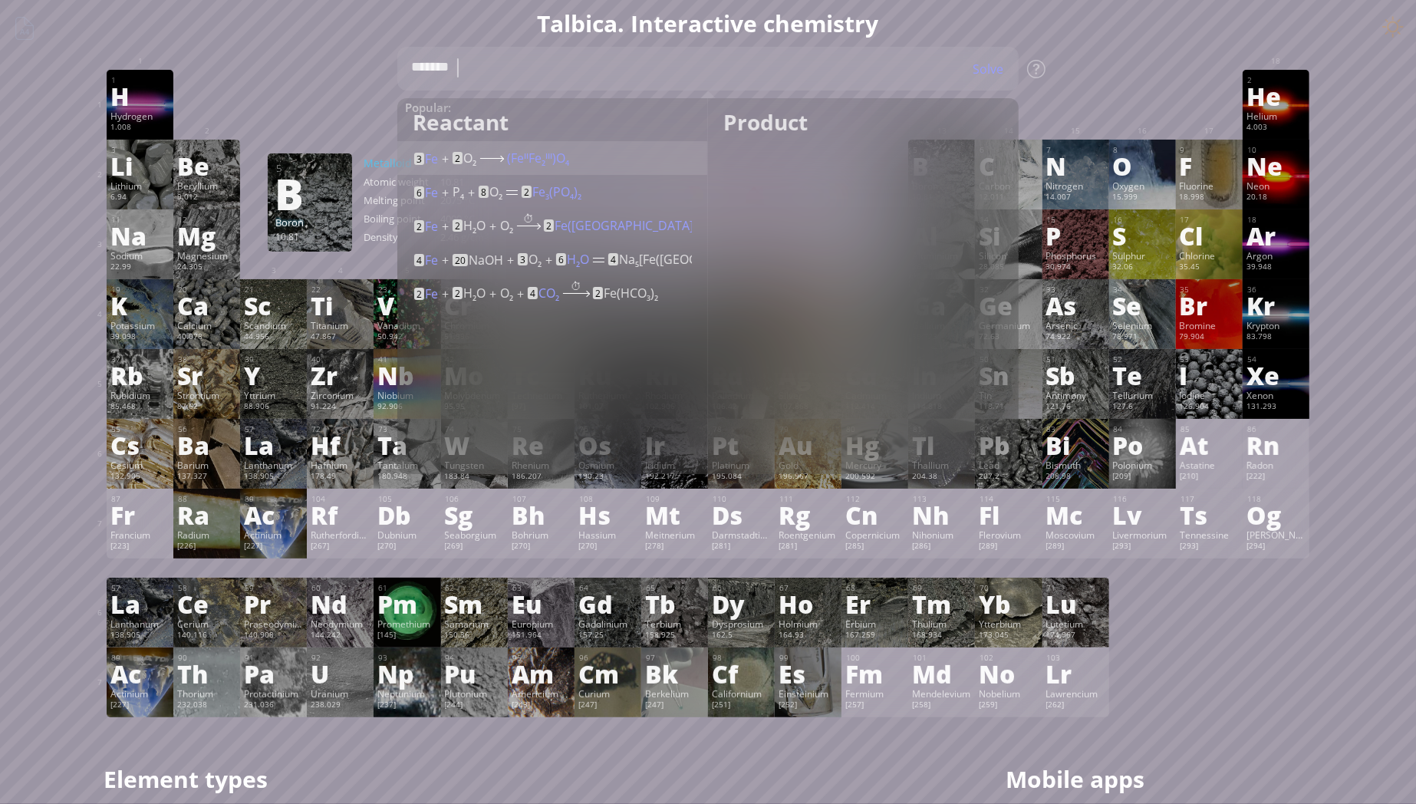
click at [577, 158] on div "3 Fe (powder) + 2 O 2 (FeᑊᑊFe 2 ᑊᑊᑊ)O 4 (150–500 °C, burning on air)" at bounding box center [553, 156] width 278 height 23
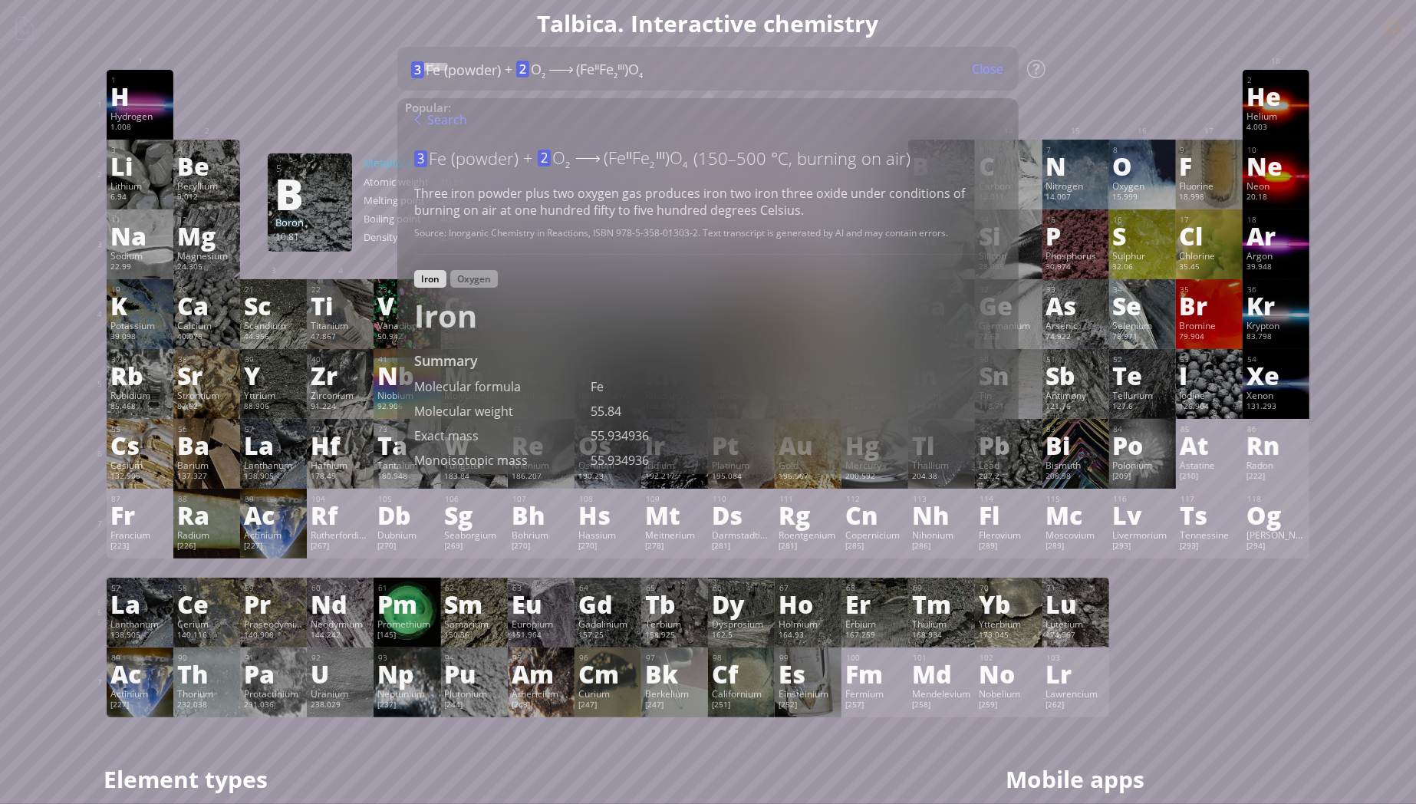
click at [420, 123] on div "Search" at bounding box center [440, 120] width 53 height 20
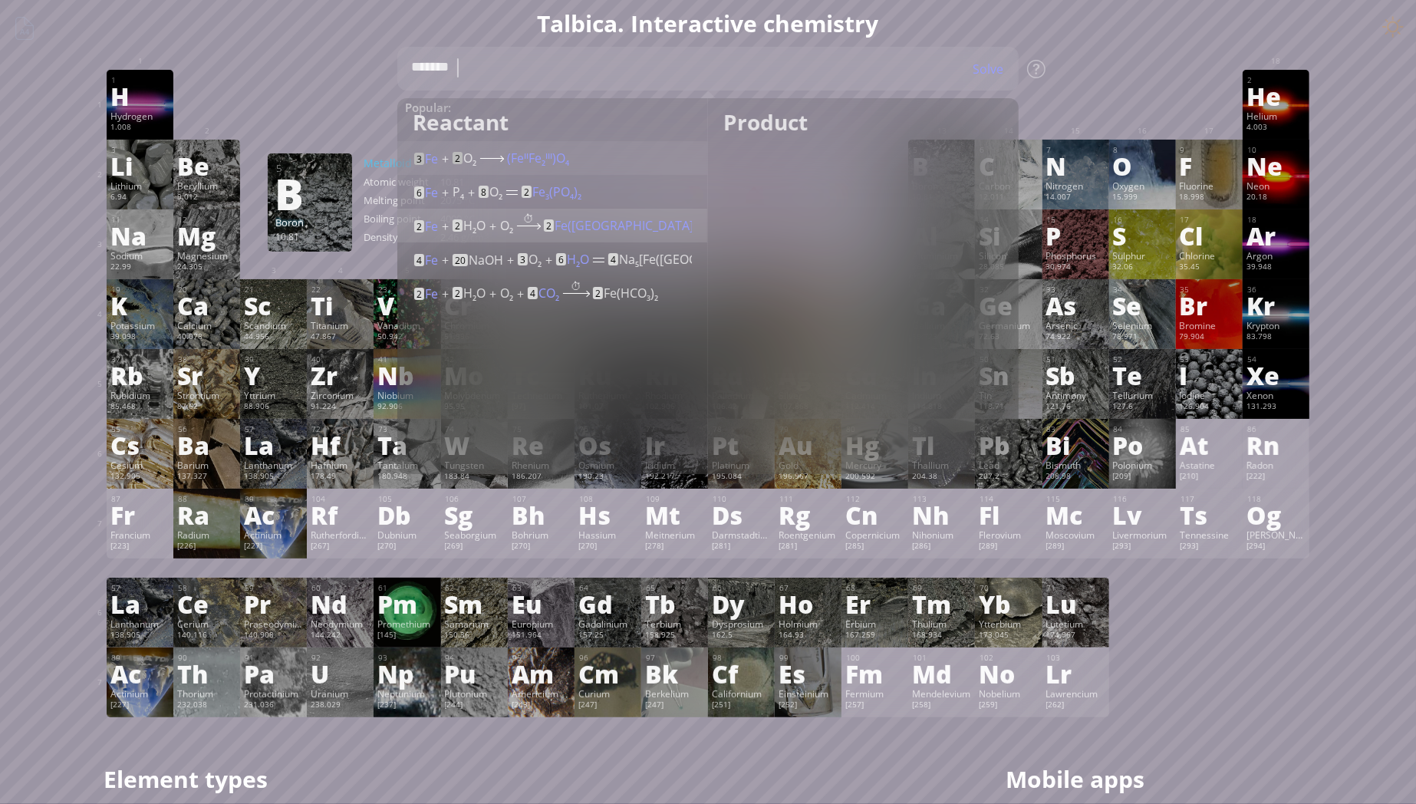
click at [454, 229] on mark "2" at bounding box center [458, 225] width 10 height 12
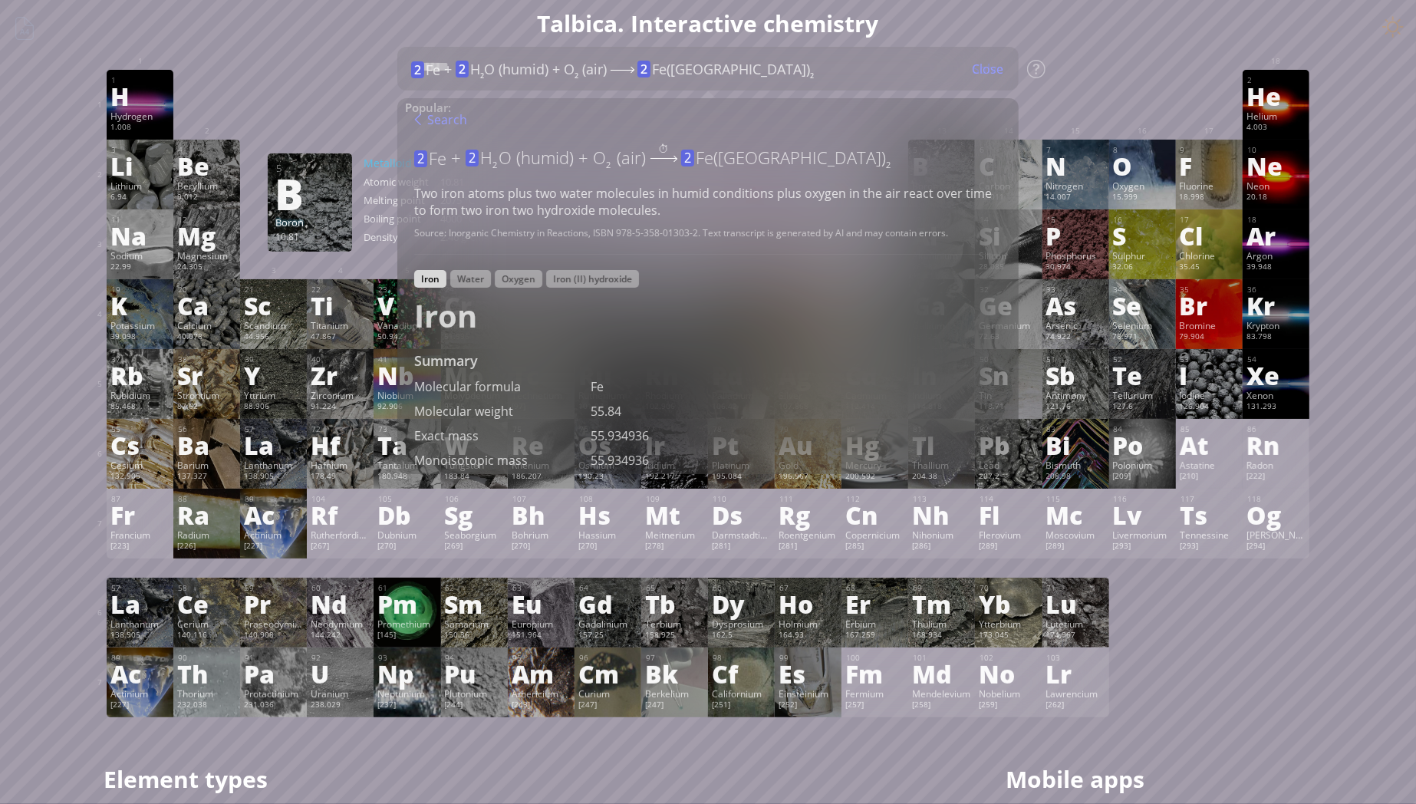
click at [417, 122] on div "Search" at bounding box center [440, 120] width 53 height 20
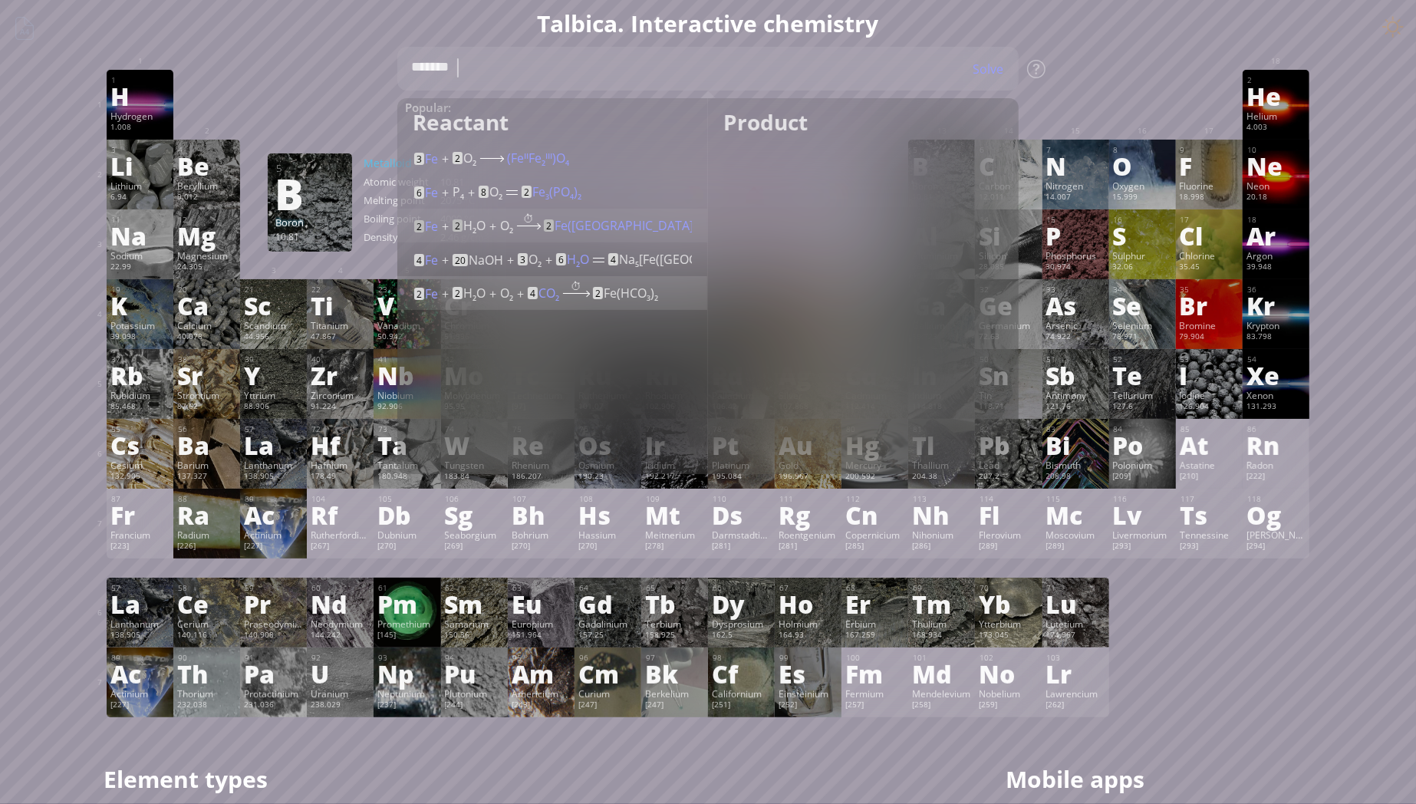
click at [449, 289] on div "2 Fe + 2 H 2 O (humid) + O 2 (air) + 4 CO 2 ⏱ 2 Fe(HCO 3 ) 2" at bounding box center [553, 291] width 278 height 23
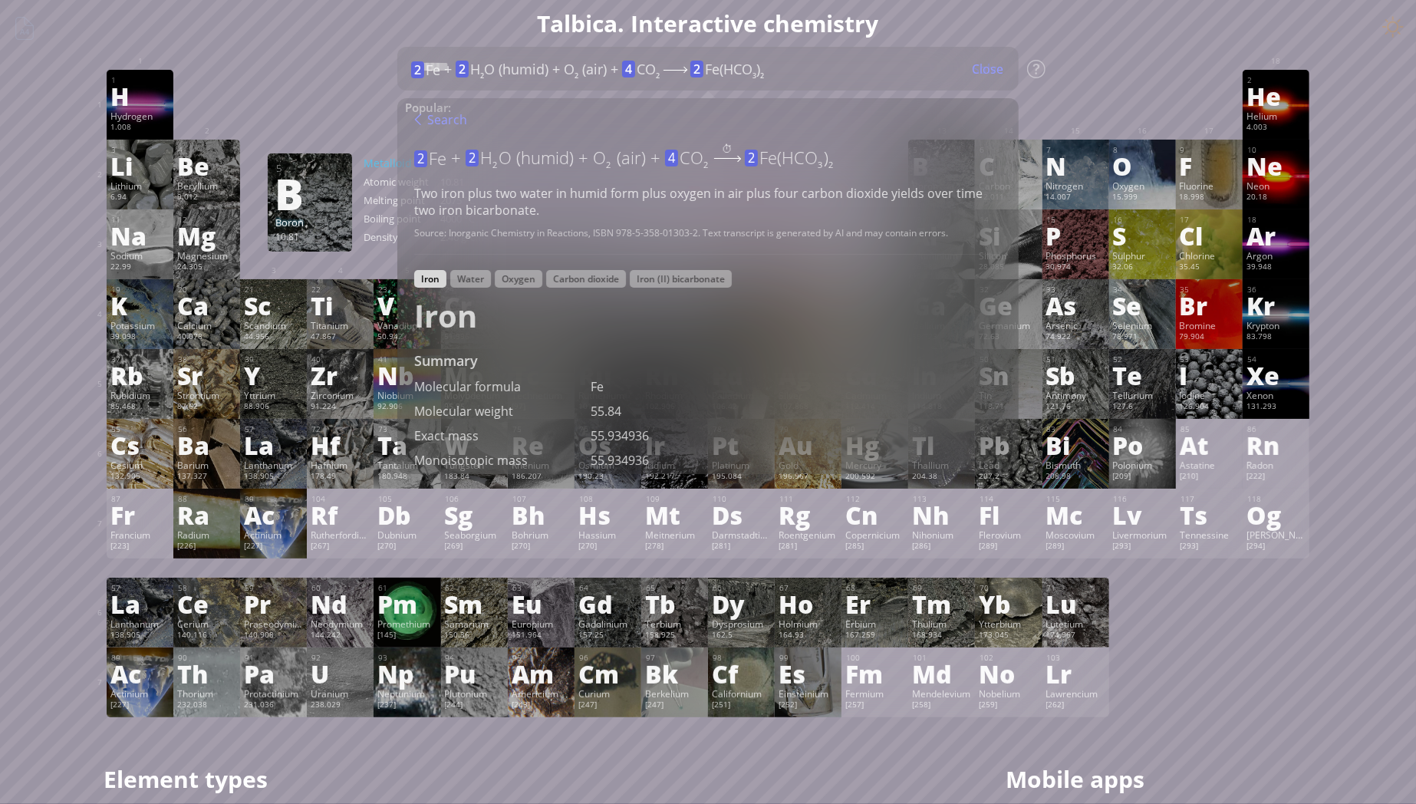
click at [413, 118] on div "Search 2 Fe + 2 H 2 O (humid) + O 2 (air) + 4 CO 2 ⏱ 2 Fe(HCO 3 ) 2 Two iron pl…" at bounding box center [707, 286] width 621 height 376
click at [418, 120] on div "Search" at bounding box center [440, 120] width 53 height 20
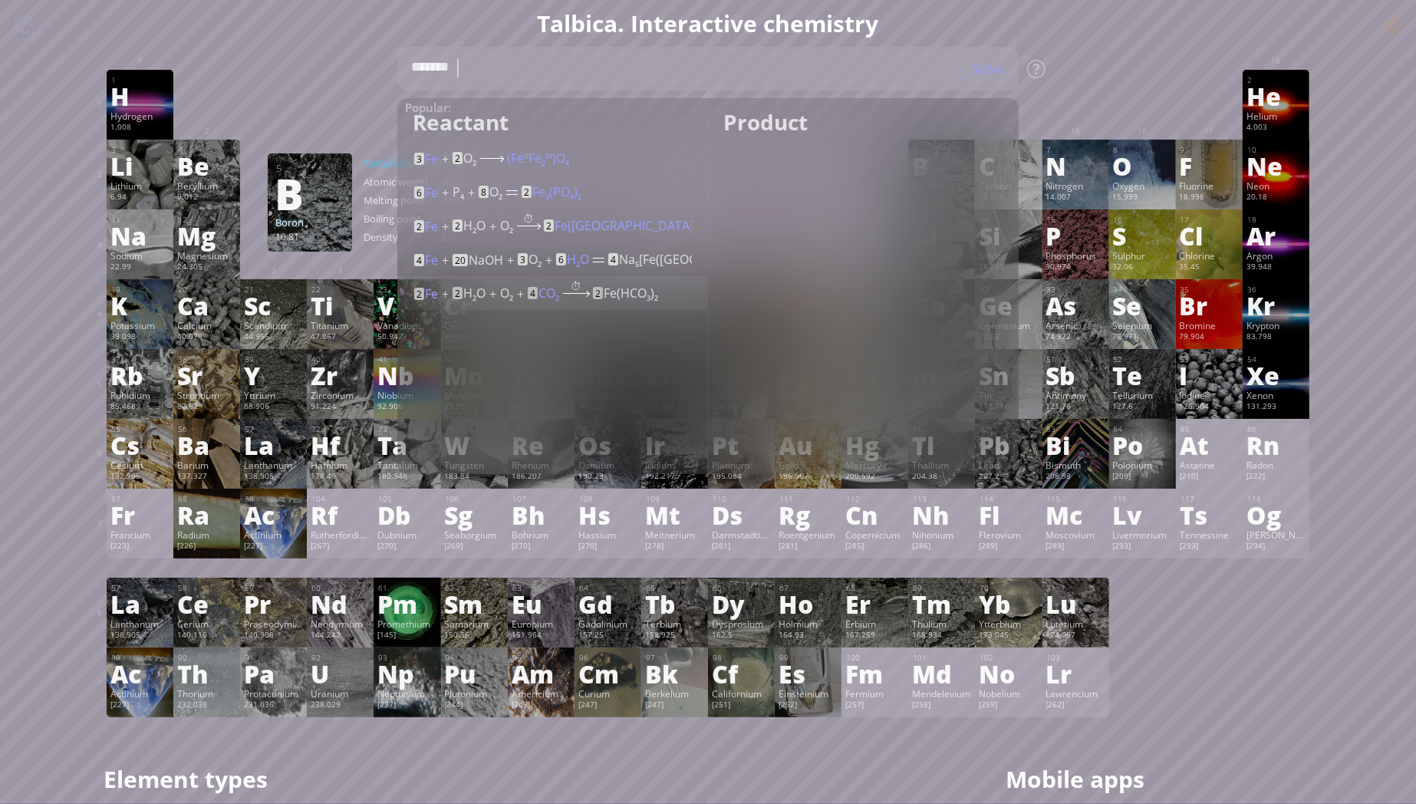
click at [354, 116] on div "1 H Hydrogen 1.008 −1, +1 −1, +1 -259.14 °C -252.87 °C 0.0899 g/l 1s 1 2 He Hel…" at bounding box center [708, 105] width 1203 height 70
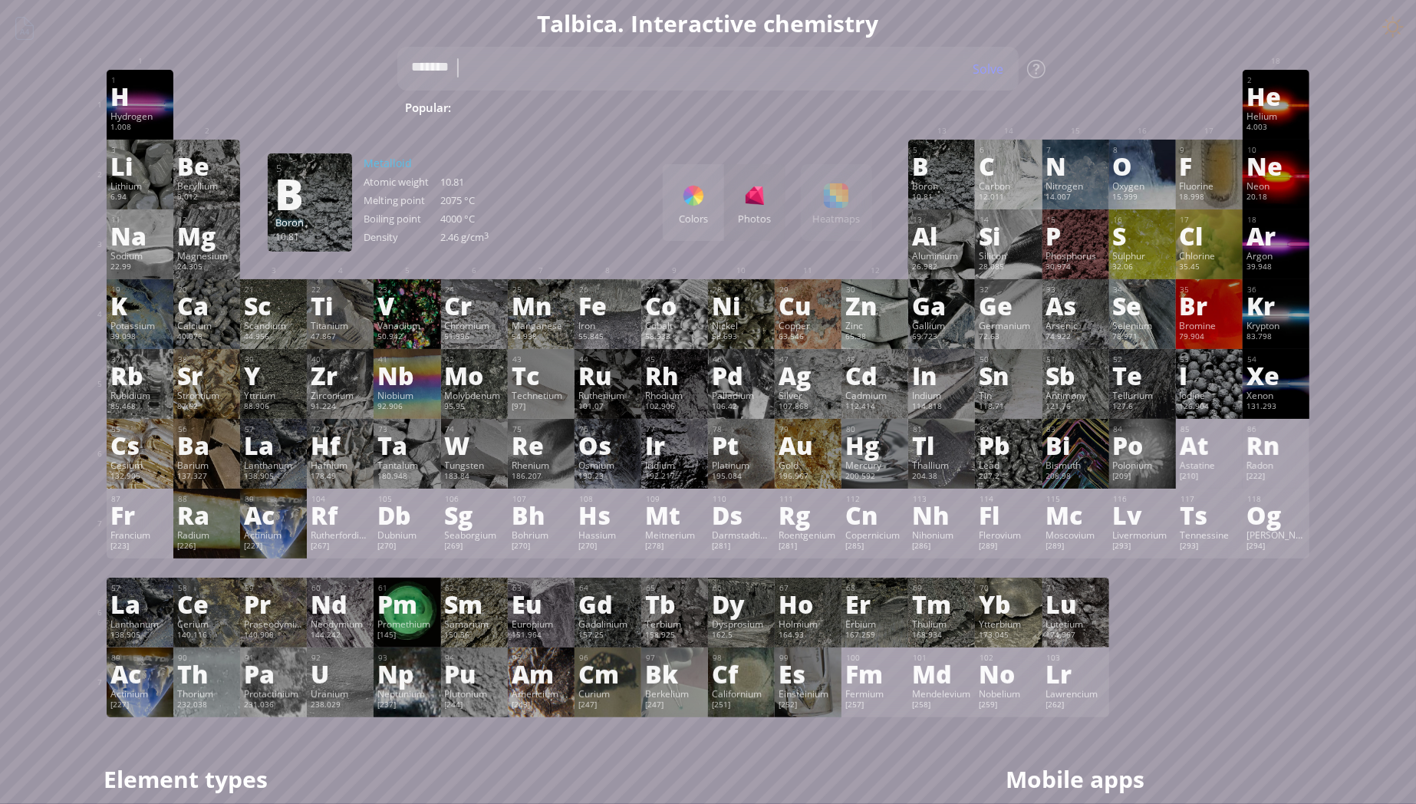
type textarea "*******"
click at [979, 67] on div "Show info" at bounding box center [980, 69] width 77 height 17
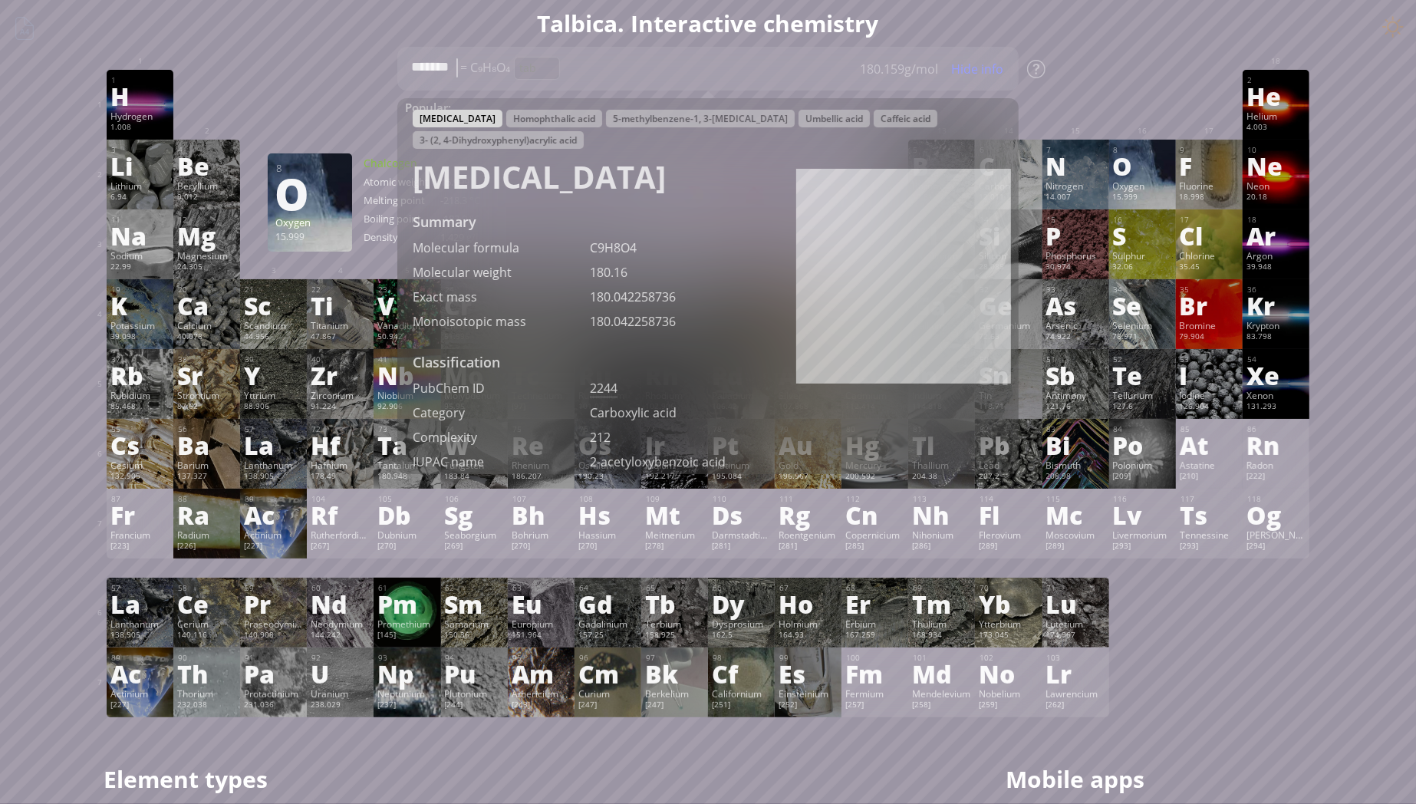
click at [1080, 117] on div "1 H Hydrogen 1.008 −1, +1 −1, +1 -259.14 °C -252.87 °C 0.0899 g/l 1s 1 2 He Hel…" at bounding box center [708, 105] width 1203 height 70
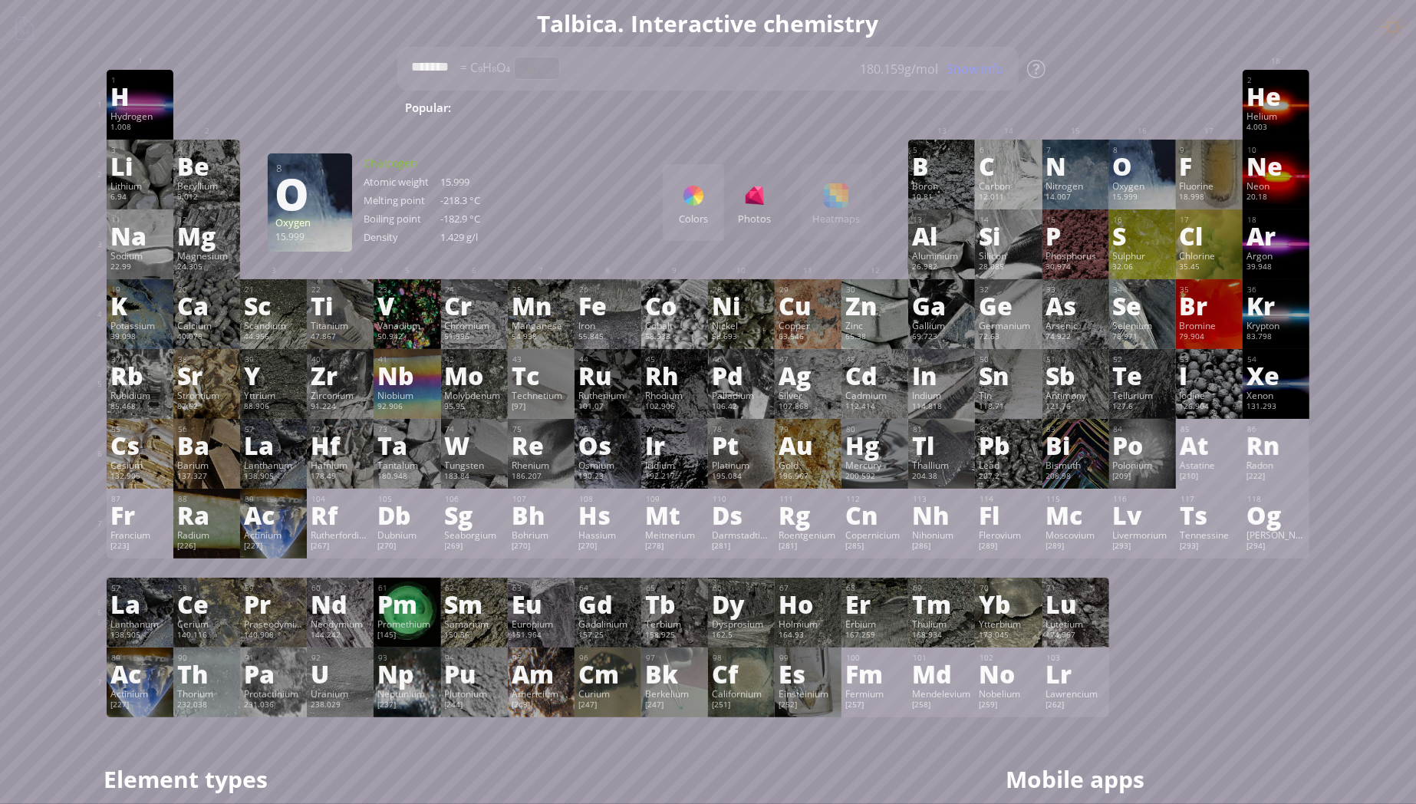
click at [590, 203] on div "3 [PERSON_NAME] 6.94 −1, +1 −1, +1 180.54 °C 1342 °C 0.535 g/cm 3 [He]2s 1 4 Be…" at bounding box center [708, 175] width 1203 height 70
click at [839, 206] on div "Colors Photos Heatmaps Heatmaps Normal mode Melting point Boiling point Density…" at bounding box center [767, 202] width 209 height 77
click at [759, 202] on div "Colors Photos" at bounding box center [724, 202] width 123 height 77
click at [703, 202] on div at bounding box center [693, 195] width 25 height 25
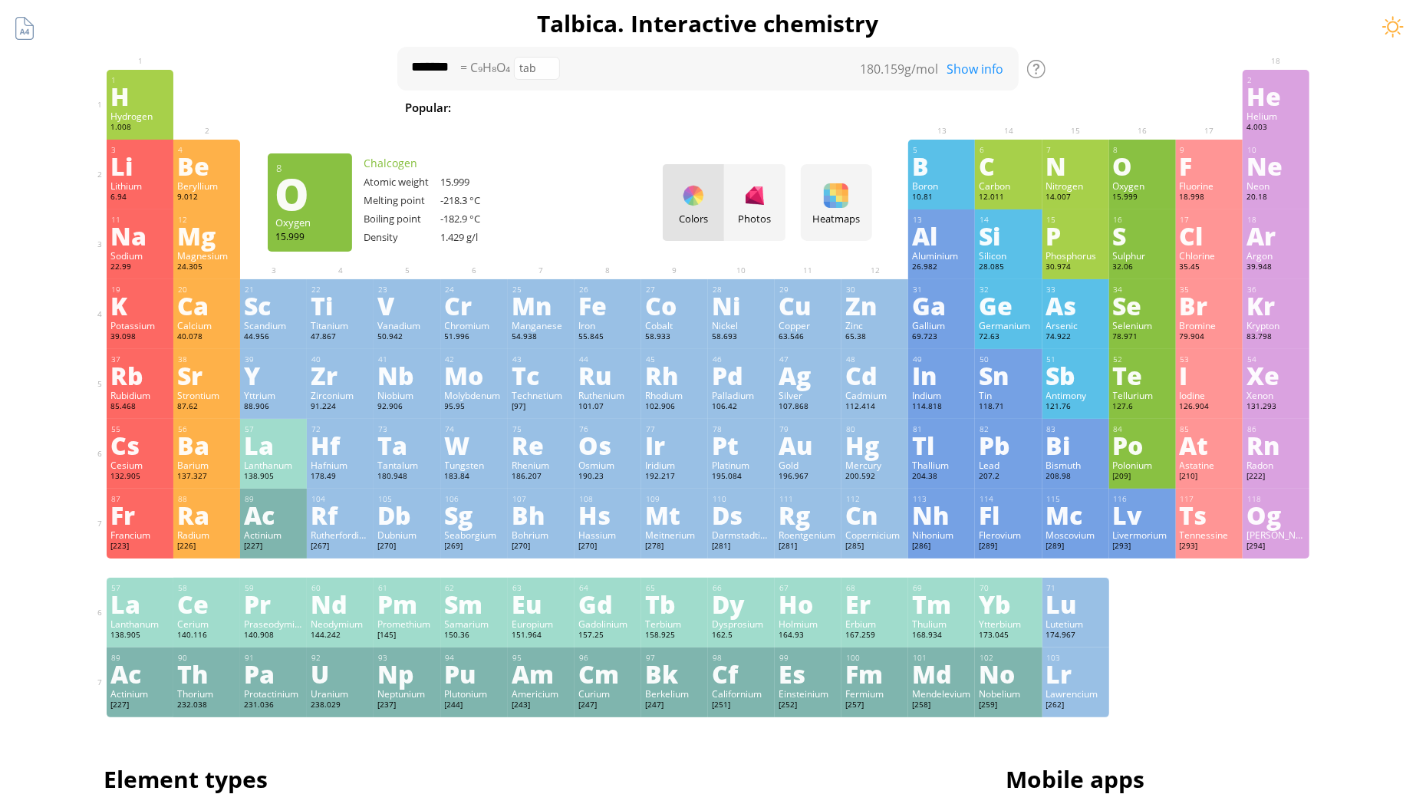
click at [693, 192] on div "Colors Photos" at bounding box center [724, 202] width 123 height 77
click at [696, 197] on div "Colors Photos" at bounding box center [724, 202] width 123 height 77
click at [698, 211] on div "Colors Photos" at bounding box center [724, 202] width 123 height 77
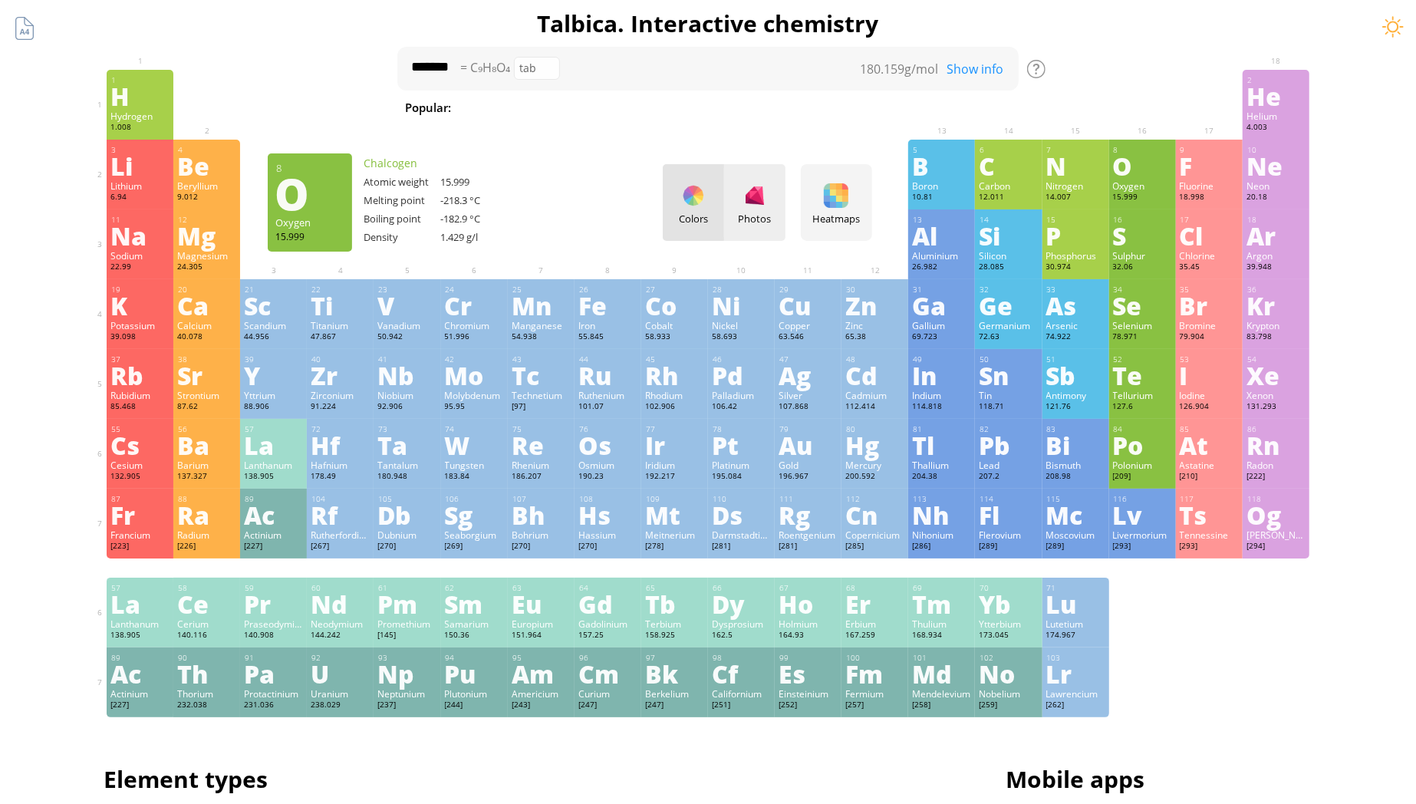
click at [762, 209] on div "Photos" at bounding box center [754, 202] width 61 height 77
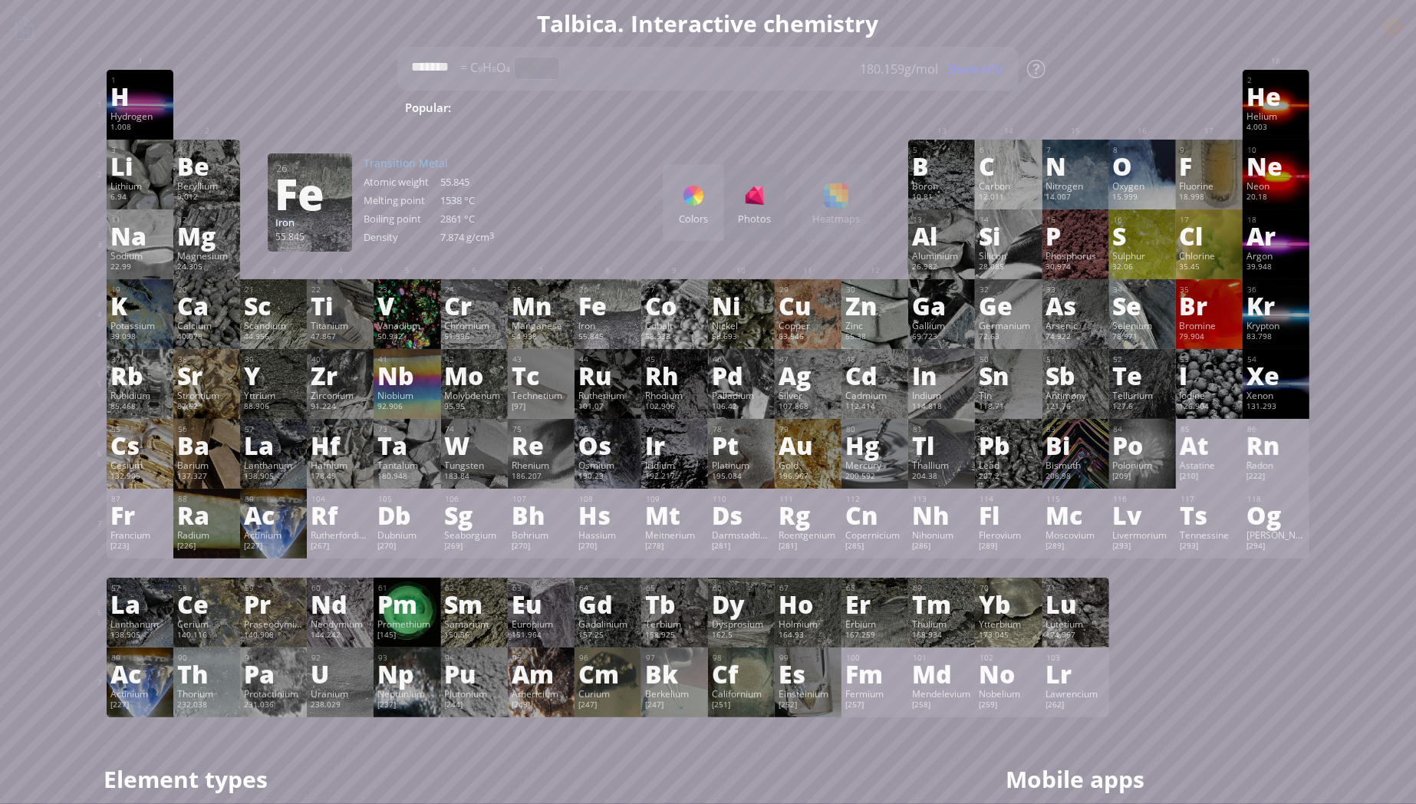
click at [614, 331] on div "Iron" at bounding box center [607, 325] width 59 height 12
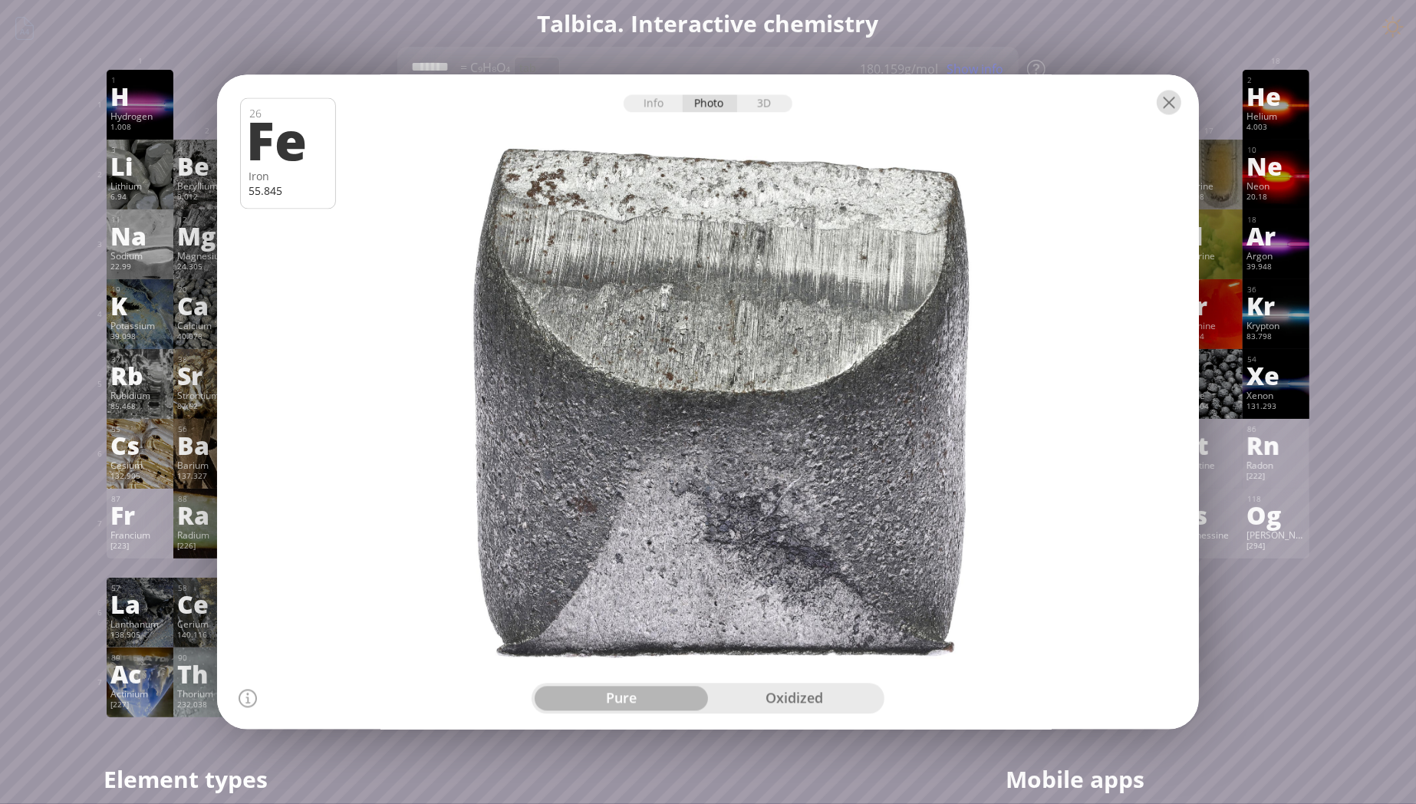
click at [1168, 103] on div at bounding box center [1169, 103] width 25 height 25
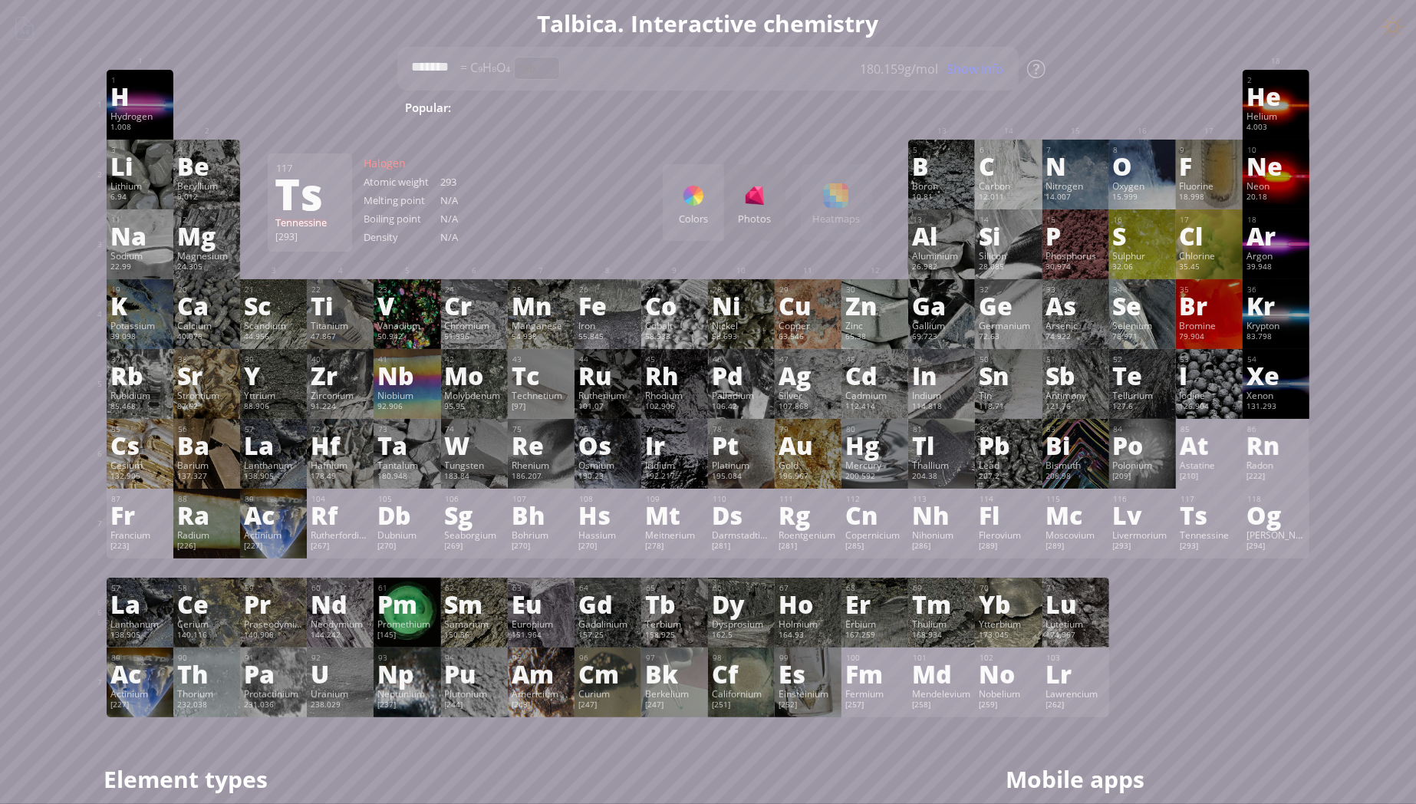
click at [1193, 644] on div "1 H Hydrogen 1.008 −1, +1 −1, +1 -259.14 °C -252.87 °C 0.0899 g/l 1s 1 2 He Hel…" at bounding box center [708, 393] width 1203 height 647
click at [1281, 387] on div "Xe" at bounding box center [1275, 375] width 59 height 25
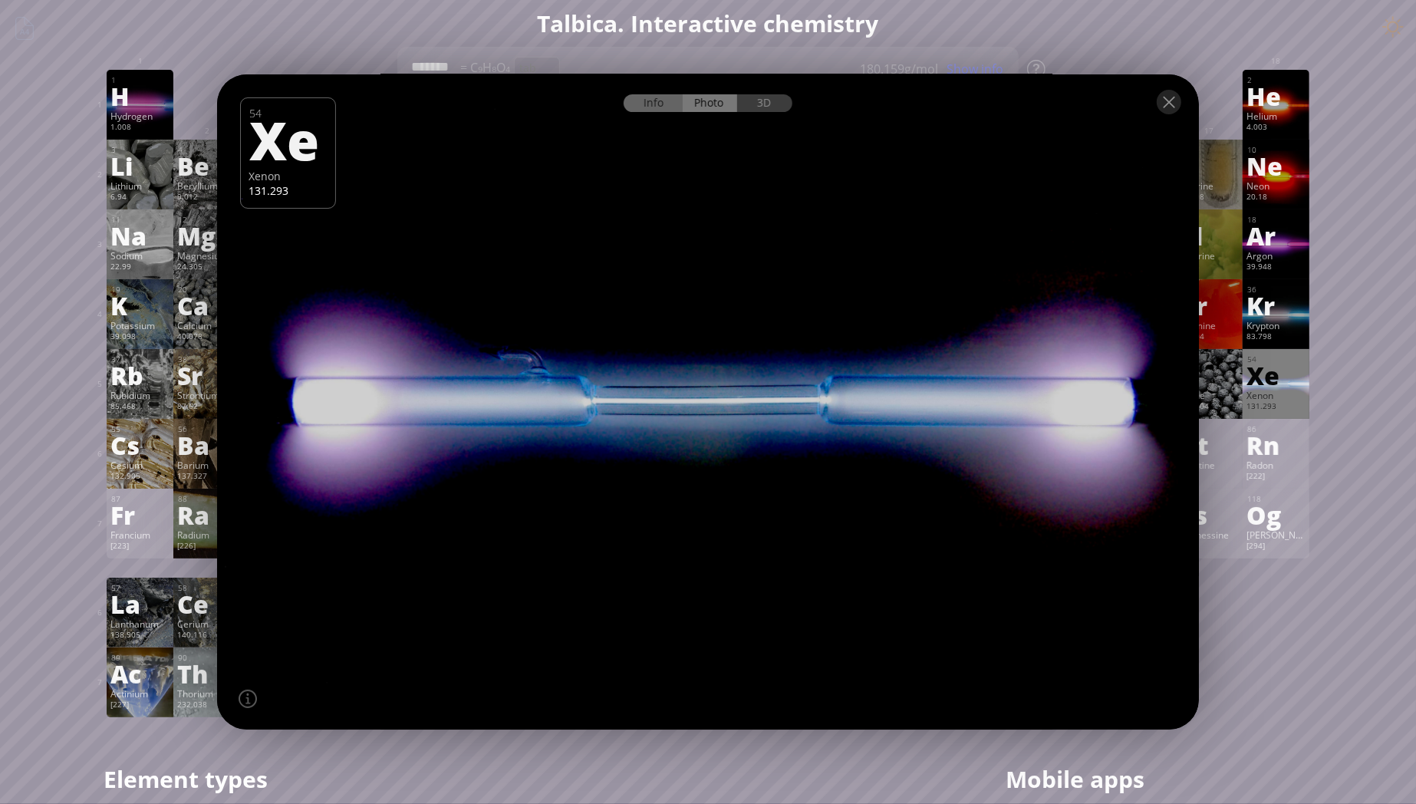
click at [653, 104] on div "Info" at bounding box center [653, 103] width 59 height 18
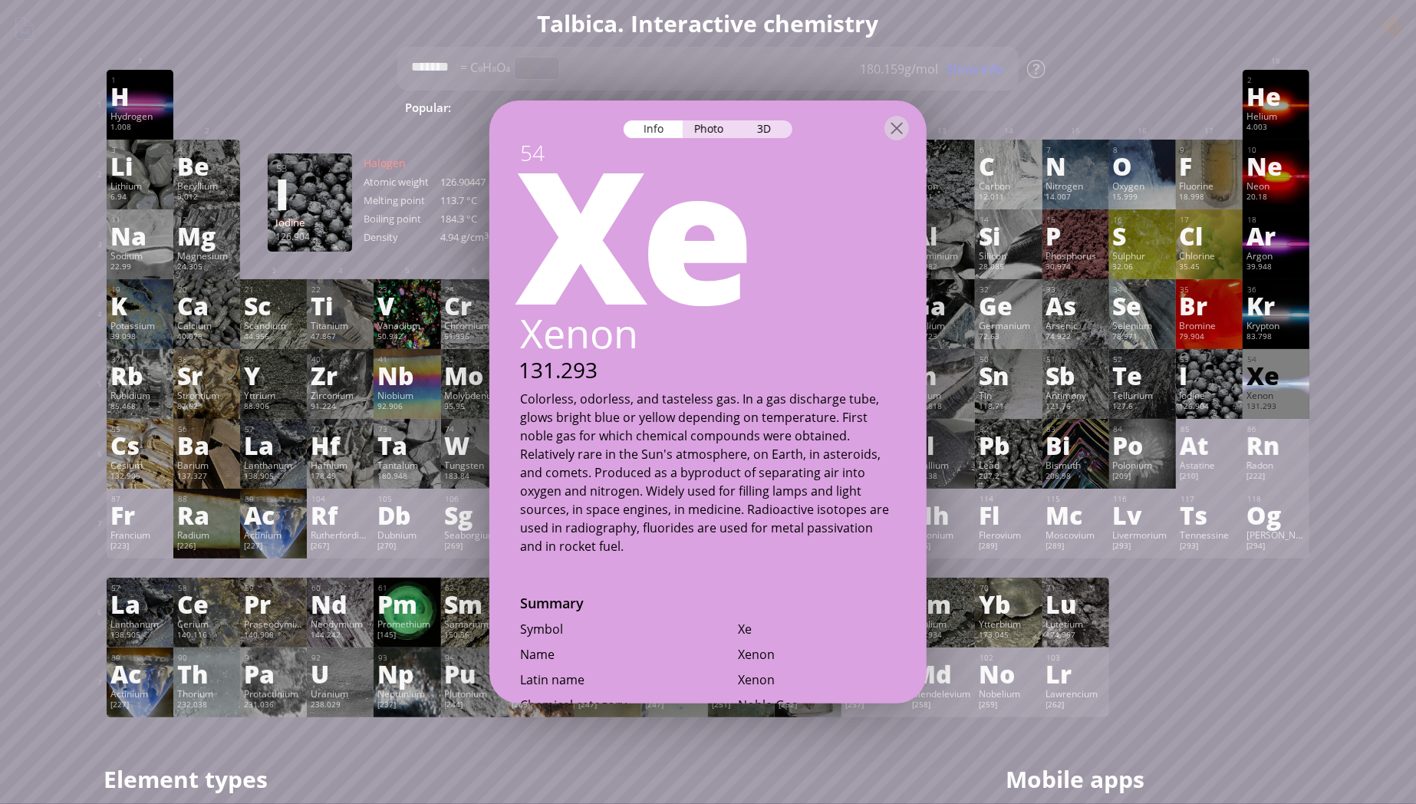
drag, startPoint x: 520, startPoint y: 399, endPoint x: 657, endPoint y: 558, distance: 209.9
click at [657, 558] on div "54 Xe Xenon 131.293 Colorless, odorless, and tasteless gas. In a gas discharge …" at bounding box center [707, 401] width 437 height 603
drag, startPoint x: 585, startPoint y: 400, endPoint x: 782, endPoint y: 417, distance: 197.9
click at [782, 417] on div "Colorless, odorless, and tasteless gas. In a gas discharge tube, glows bright b…" at bounding box center [708, 473] width 376 height 166
drag, startPoint x: 606, startPoint y: 546, endPoint x: 534, endPoint y: 393, distance: 168.8
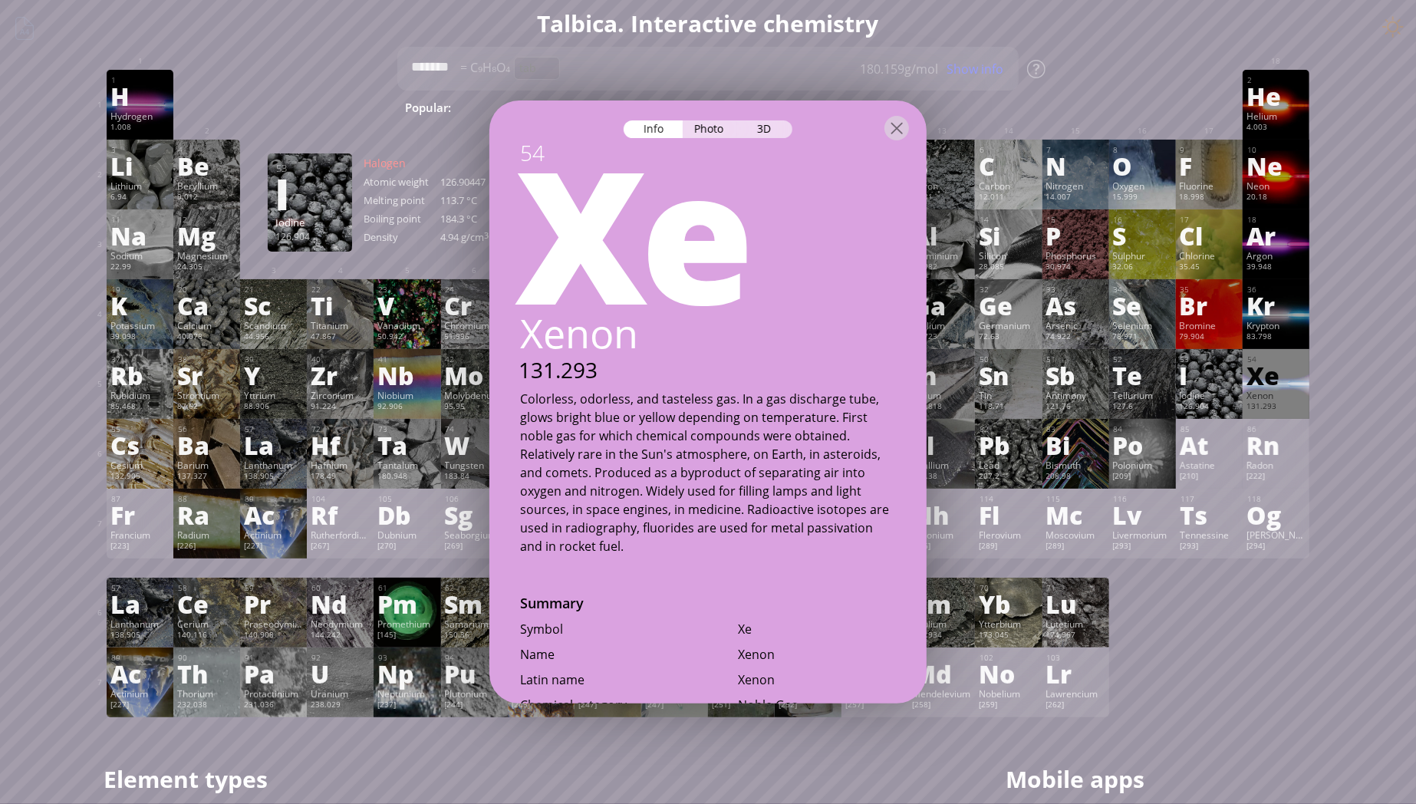
click at [528, 415] on div "Colorless, odorless, and tasteless gas. In a gas discharge tube, glows bright b…" at bounding box center [708, 473] width 376 height 166
drag, startPoint x: 522, startPoint y: 394, endPoint x: 901, endPoint y: 569, distance: 417.3
click at [901, 569] on div "54 Xe Xenon 131.293 Colorless, odorless, and tasteless gas. In a gas discharge …" at bounding box center [707, 401] width 437 height 603
click at [585, 413] on div "Colorless, odorless, and tasteless gas. In a gas discharge tube, glows bright b…" at bounding box center [708, 473] width 376 height 166
click at [704, 127] on div "Photo" at bounding box center [710, 129] width 55 height 18
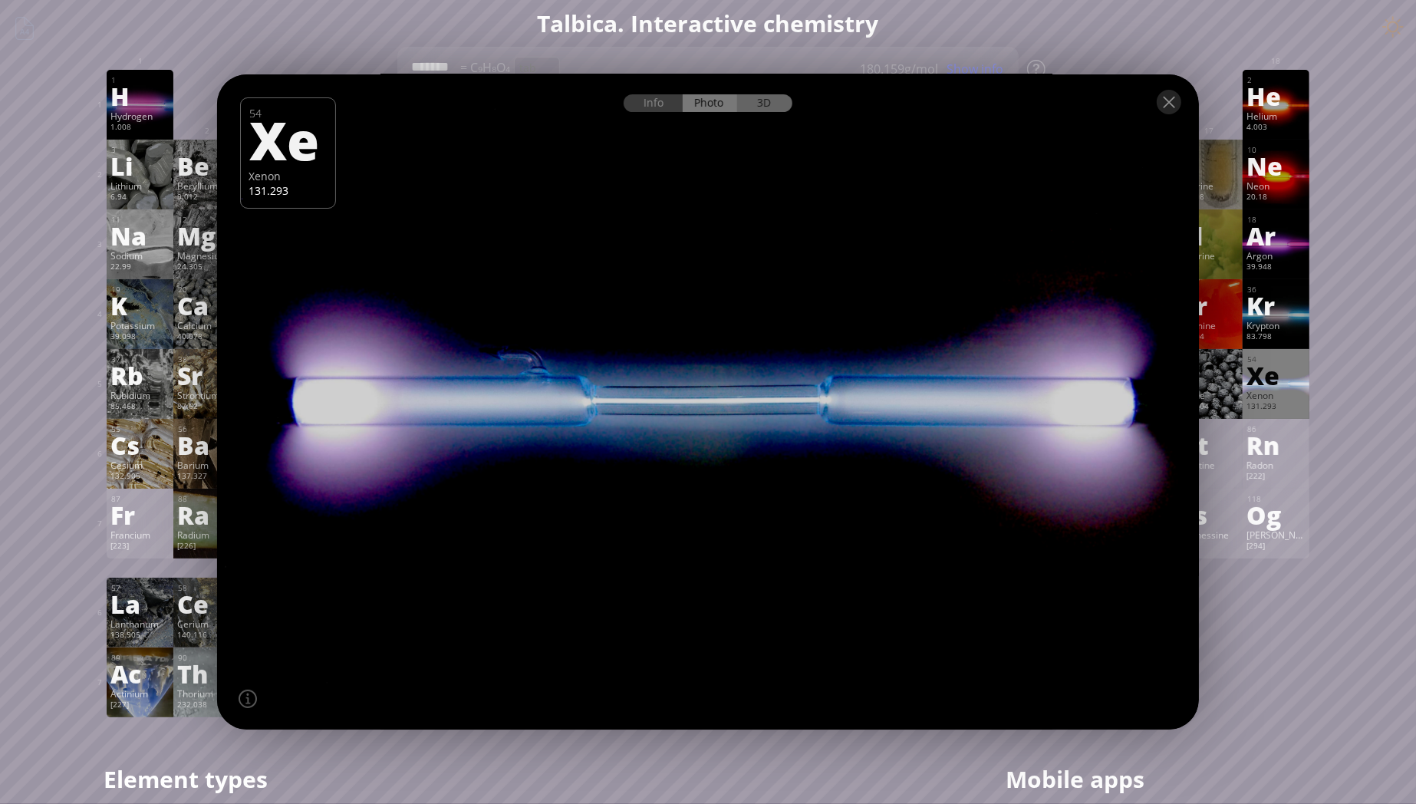
click at [767, 104] on div "3D" at bounding box center [764, 103] width 55 height 18
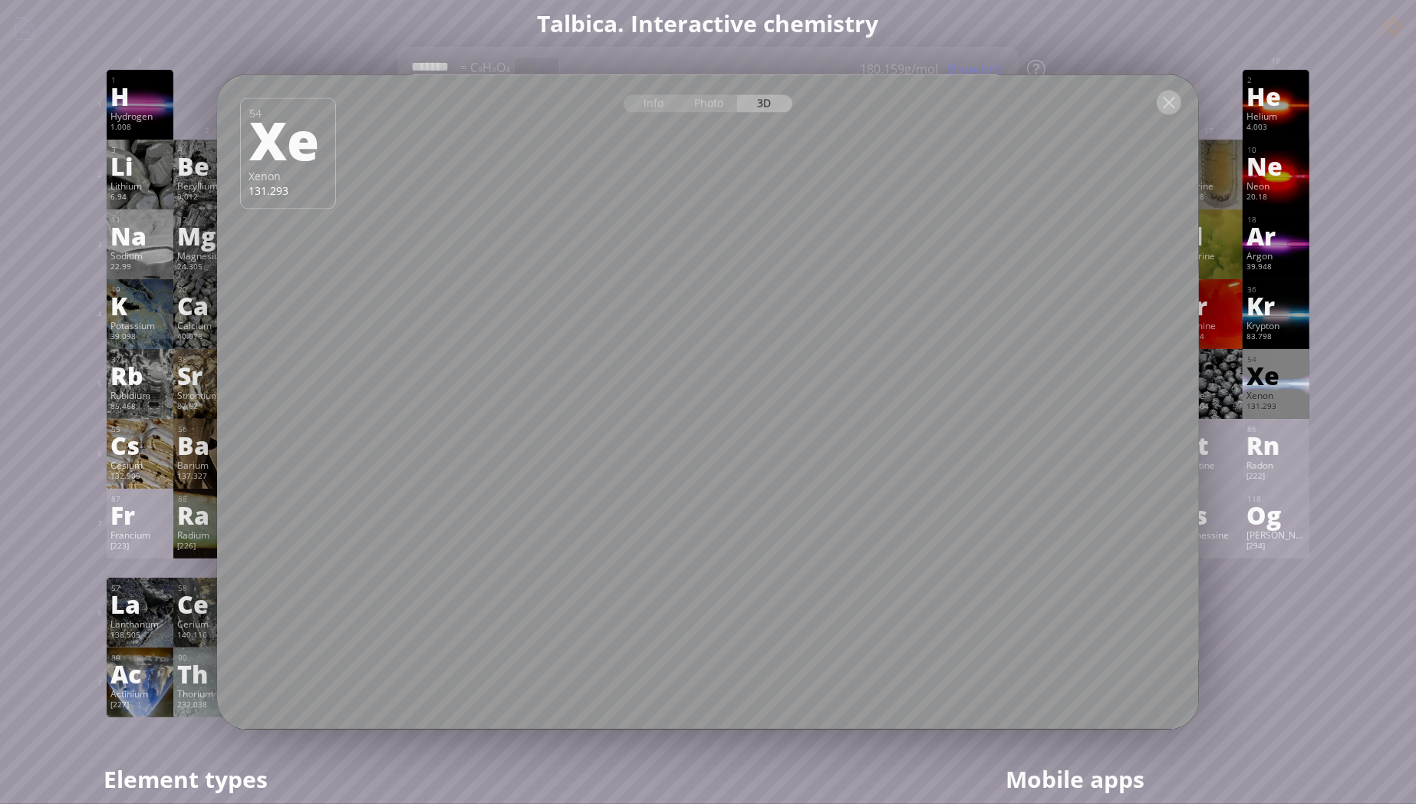
click at [1170, 102] on div at bounding box center [1169, 103] width 25 height 25
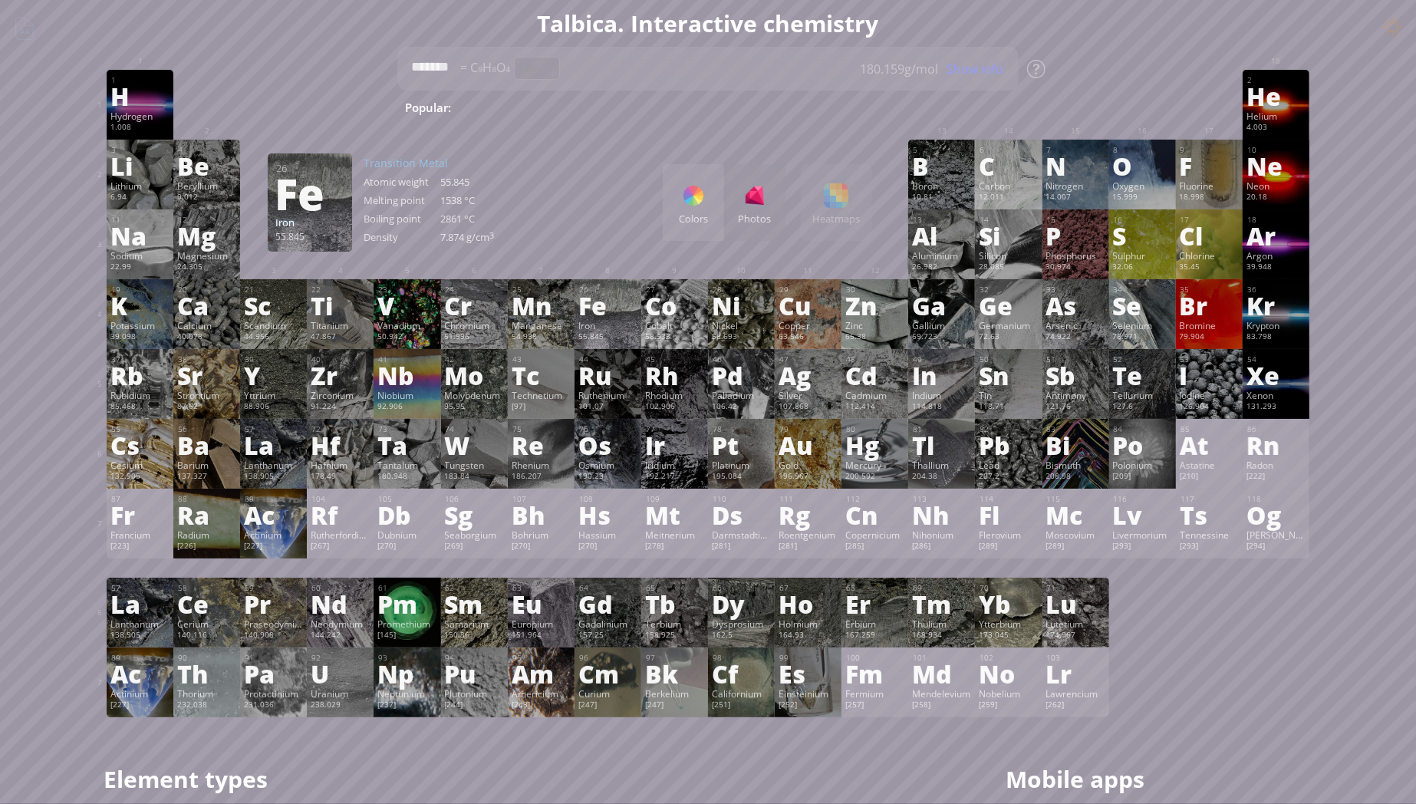
click at [601, 322] on div "Iron" at bounding box center [607, 325] width 59 height 12
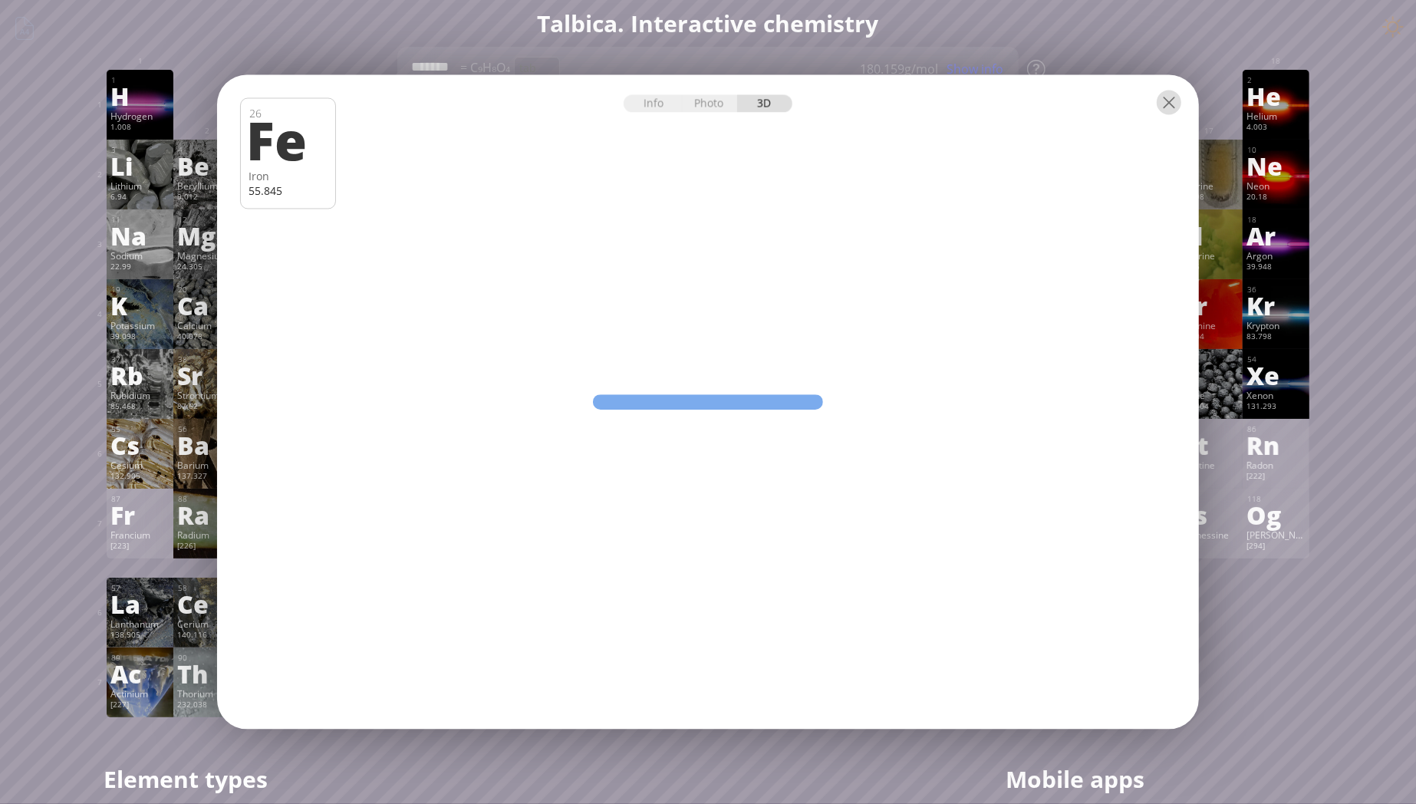
click at [1175, 102] on div at bounding box center [1169, 103] width 25 height 25
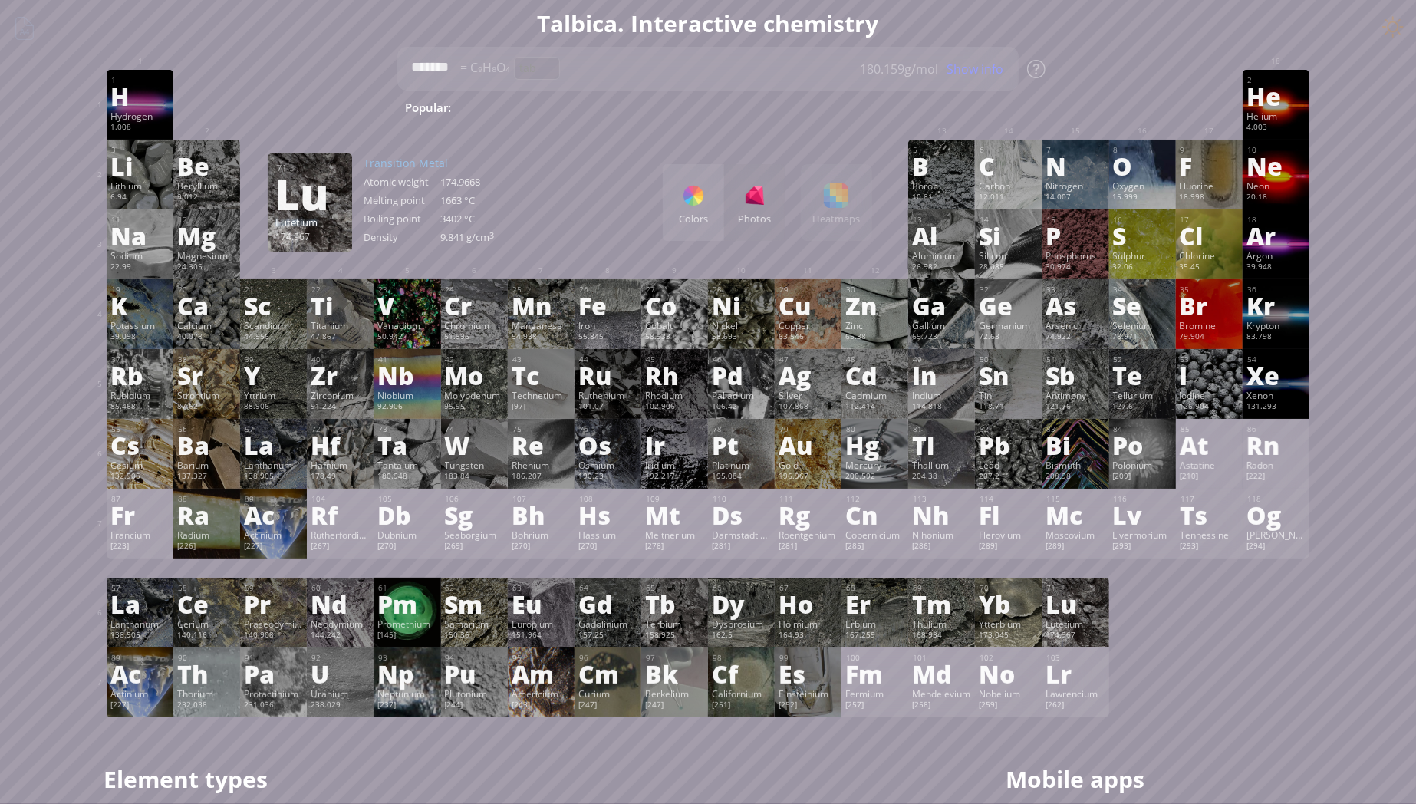
click at [1218, 672] on div "1 H Hydrogen 1.008 −1, +1 −1, +1 -259.14 °C -252.87 °C 0.0899 g/l 1s 1 2 He Hel…" at bounding box center [708, 393] width 1203 height 647
click at [736, 25] on h1 "Talbica. Interactive chemistry" at bounding box center [707, 23] width 1227 height 31
click at [755, 25] on h1 "Talbica. Interactive chemistry" at bounding box center [707, 23] width 1227 height 31
click at [1236, 688] on div "1 H Hydrogen 1.008 −1, +1 −1, +1 -259.14 °C -252.87 °C 0.0899 g/l 1s 1 2 He Hel…" at bounding box center [708, 393] width 1203 height 647
